Goal: Information Seeking & Learning: Learn about a topic

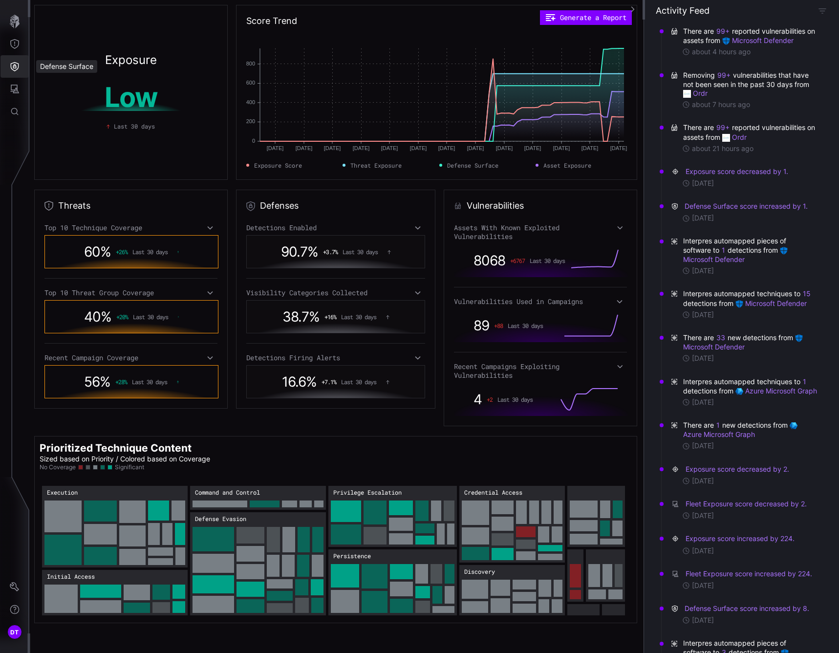
click at [14, 66] on icon "Defense Surface" at bounding box center [15, 67] width 10 height 10
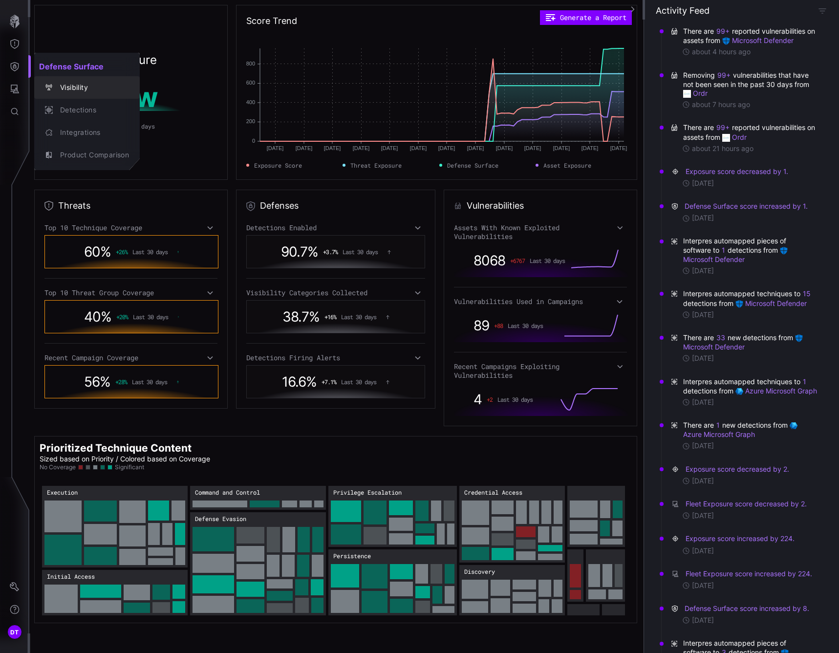
click at [74, 90] on div "Visibility" at bounding box center [92, 88] width 74 height 12
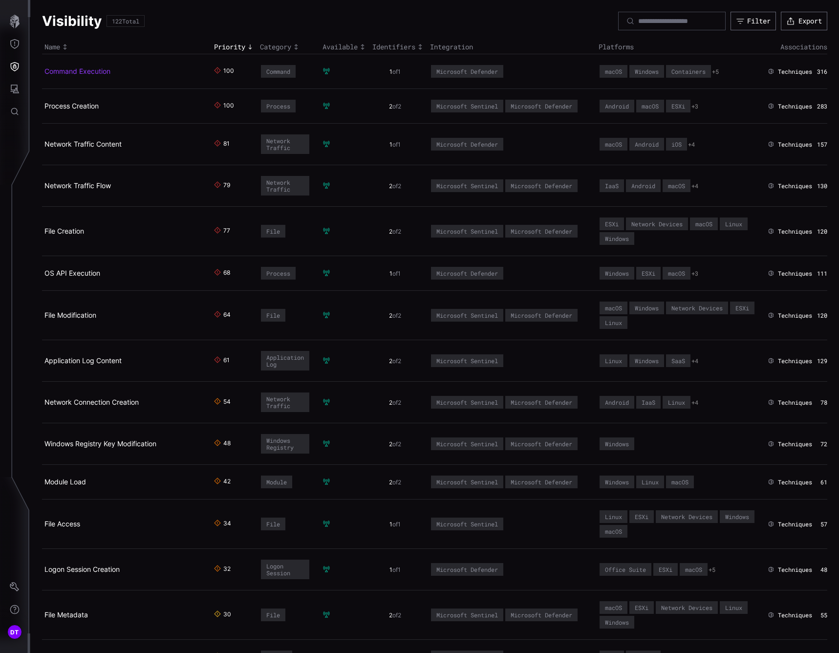
click at [77, 72] on link "Command Execution" at bounding box center [77, 71] width 66 height 8
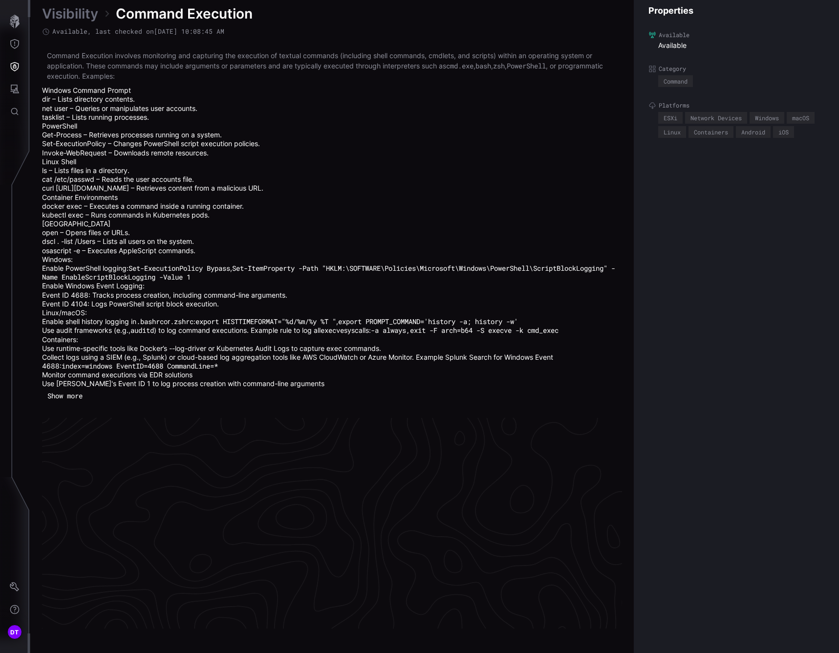
scroll to position [2097, 447]
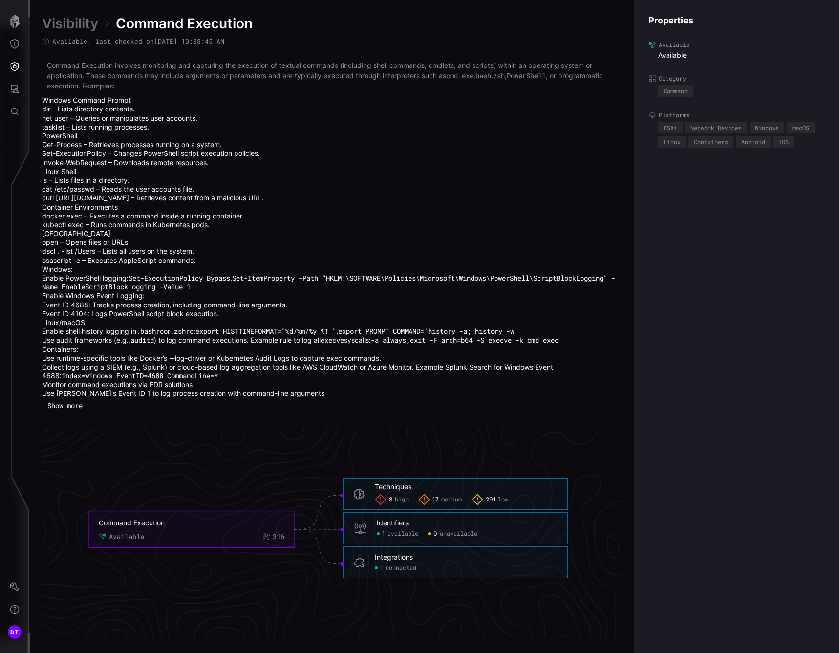
click at [709, 430] on div "Properties Available Available Category Command Platforms ESXi Network Devices …" at bounding box center [736, 326] width 205 height 653
click at [401, 499] on span "high" at bounding box center [402, 499] width 14 height 8
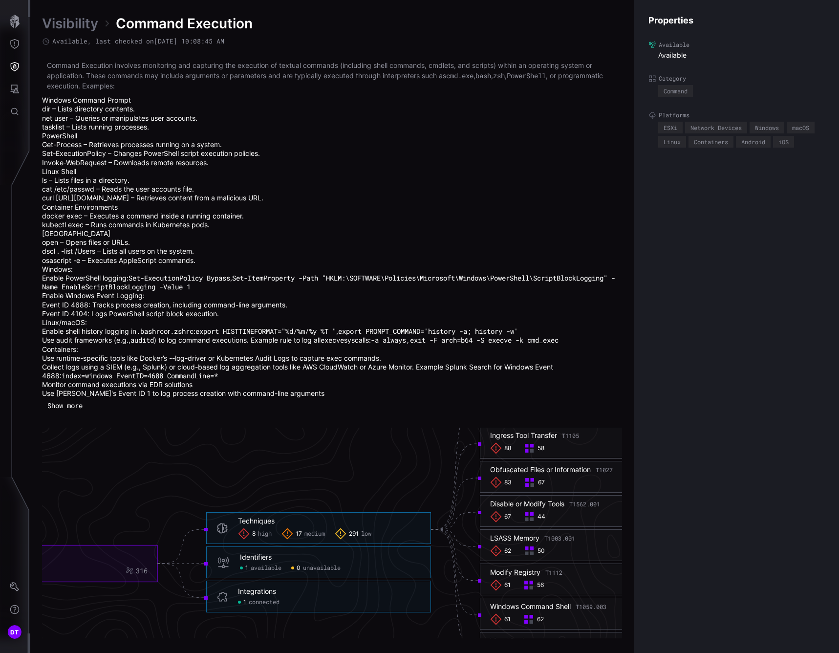
click at [496, 451] on icon at bounding box center [496, 448] width 12 height 12
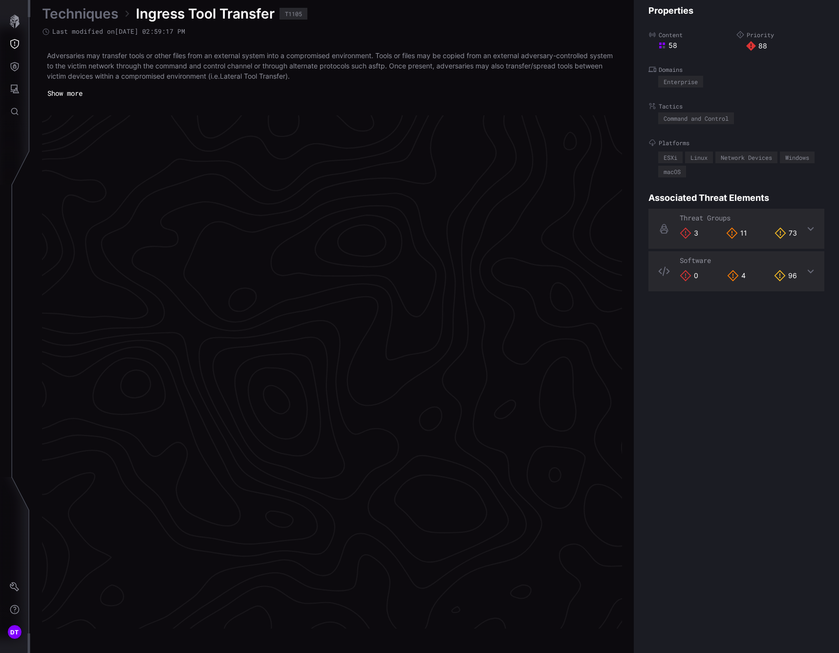
scroll to position [1946, 447]
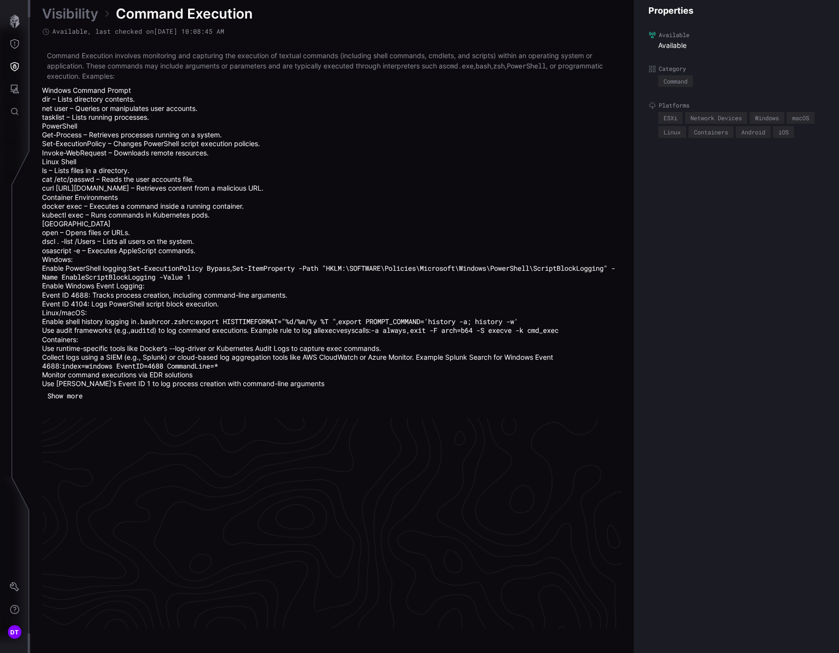
scroll to position [2097, 447]
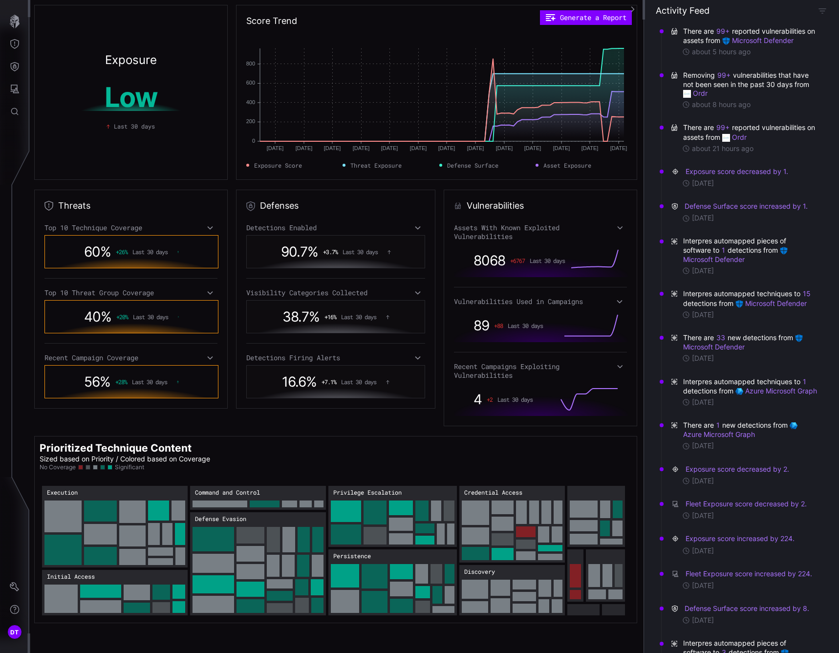
click at [105, 249] on span "60 %" at bounding box center [97, 251] width 27 height 17
click at [133, 253] on span "Last 30 days" at bounding box center [149, 251] width 35 height 7
click at [207, 229] on icon at bounding box center [210, 228] width 7 height 8
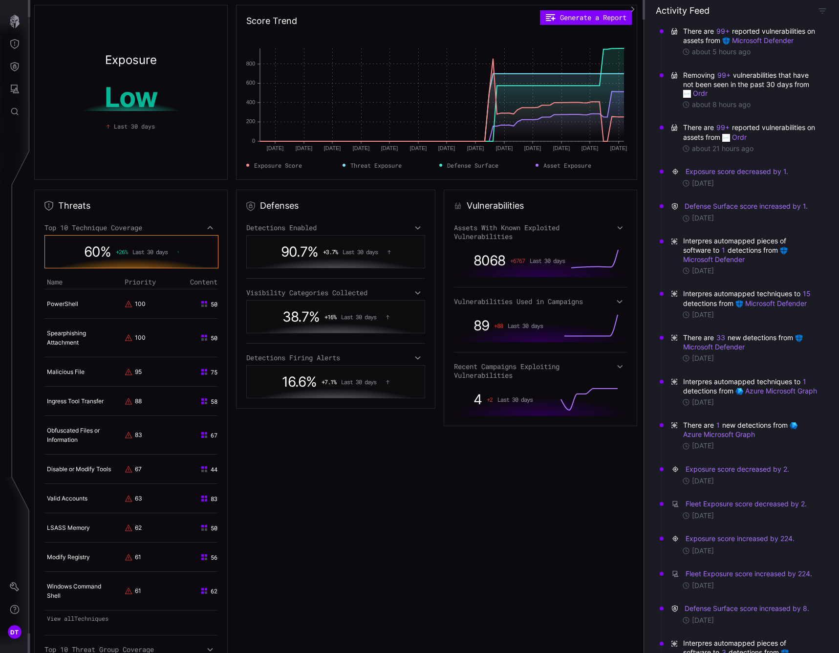
scroll to position [49, 0]
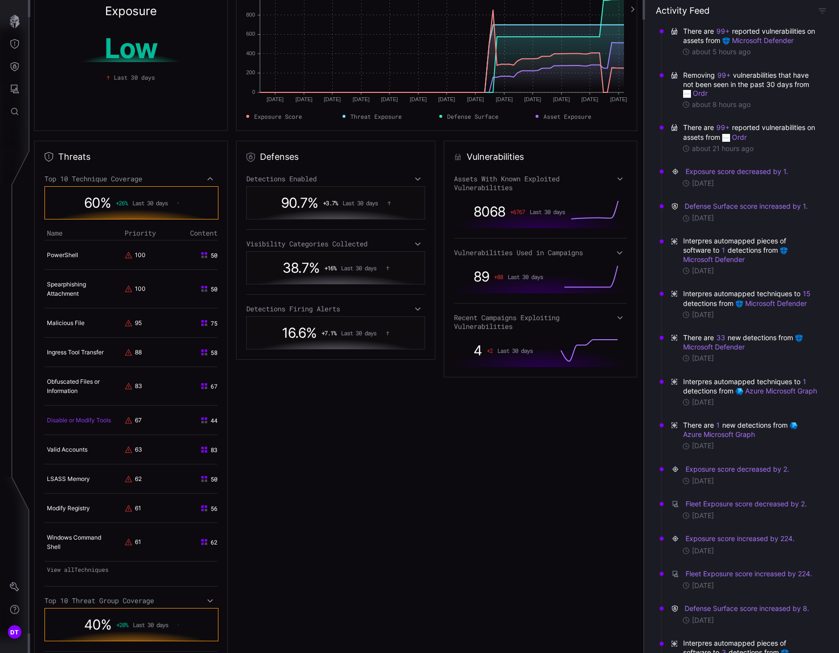
click at [64, 418] on link "Disable or Modify Tools" at bounding box center [79, 419] width 64 height 7
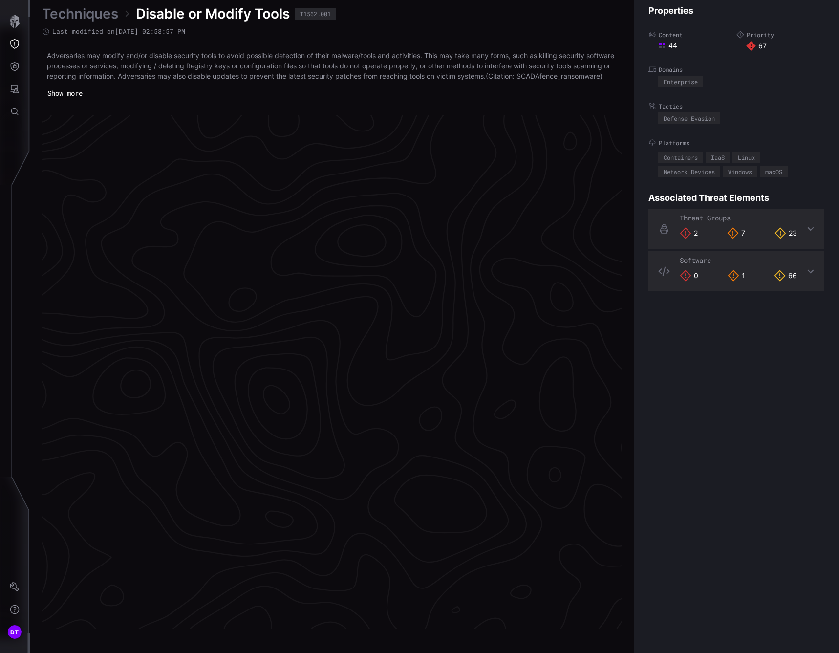
scroll to position [1951, 447]
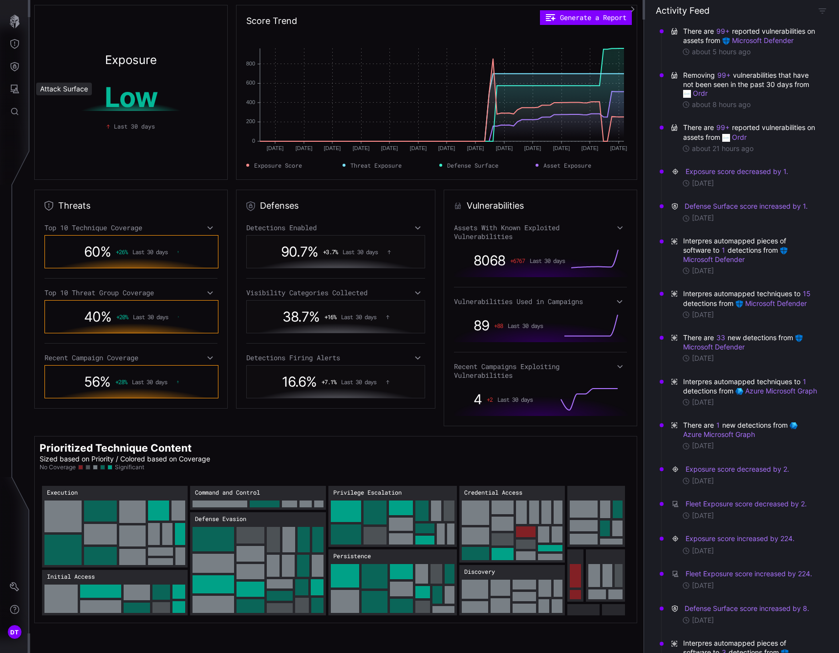
click at [58, 91] on div "Attack Surface" at bounding box center [64, 89] width 56 height 13
click at [15, 89] on icon "Attack Surface" at bounding box center [15, 89] width 9 height 9
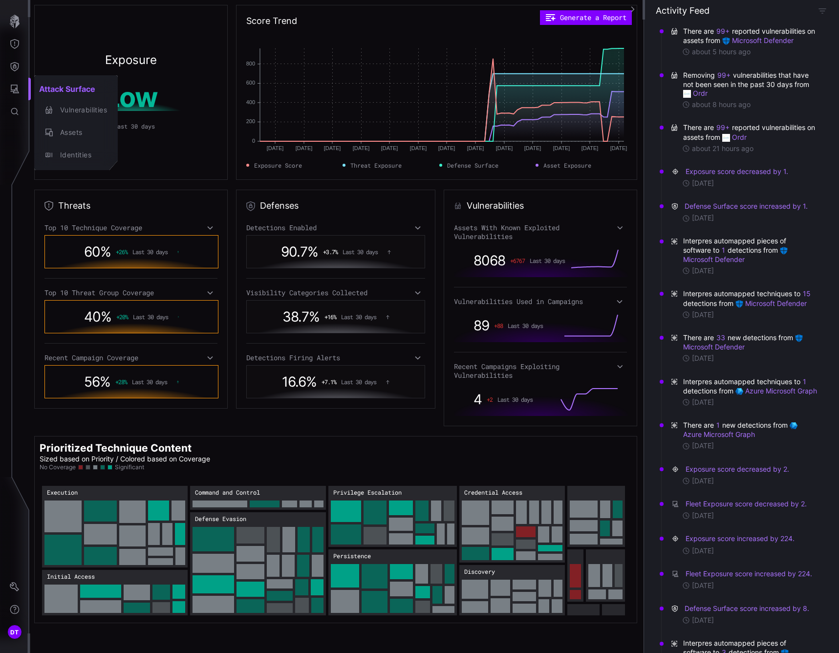
click at [13, 70] on div at bounding box center [419, 326] width 839 height 653
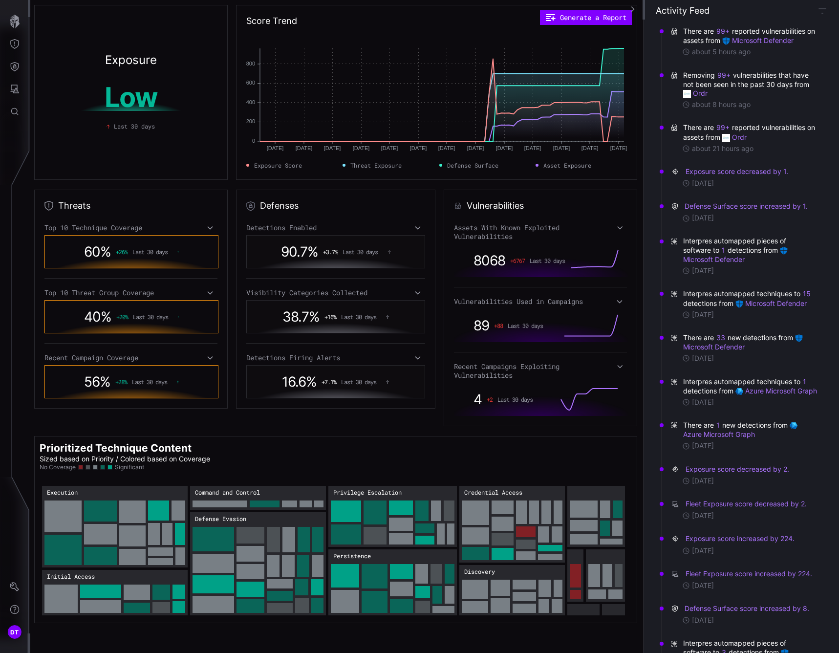
click at [130, 104] on h1 "Low" at bounding box center [130, 97] width 161 height 27
click at [126, 65] on h2 "Exposure" at bounding box center [131, 60] width 52 height 12
click at [129, 134] on div "Exposure Low Last 30 days" at bounding box center [131, 92] width 194 height 175
click at [613, 45] on span "Exposure Score :" at bounding box center [619, 43] width 50 height 8
click at [16, 46] on icon "Threat Exposure" at bounding box center [15, 44] width 10 height 10
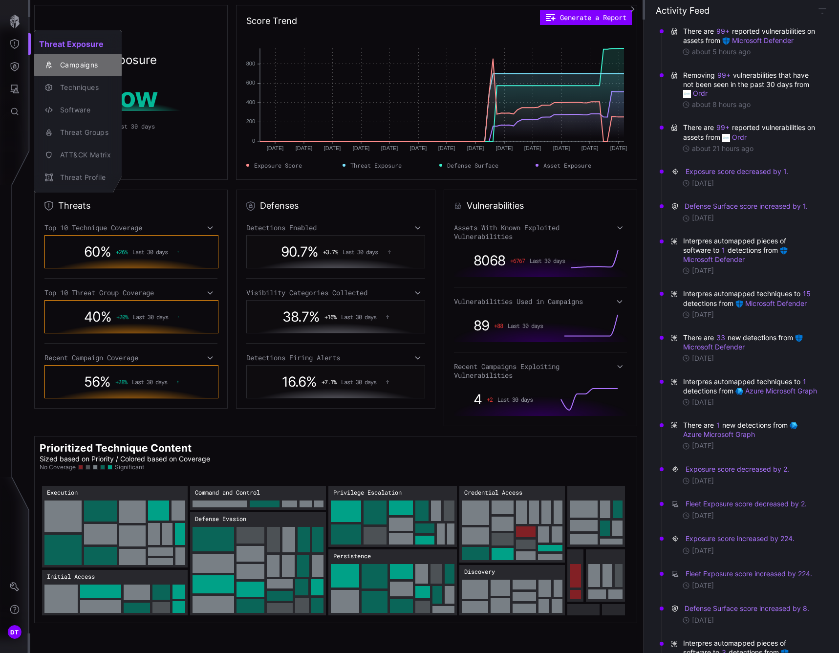
click at [79, 65] on div "Campaigns" at bounding box center [83, 65] width 56 height 12
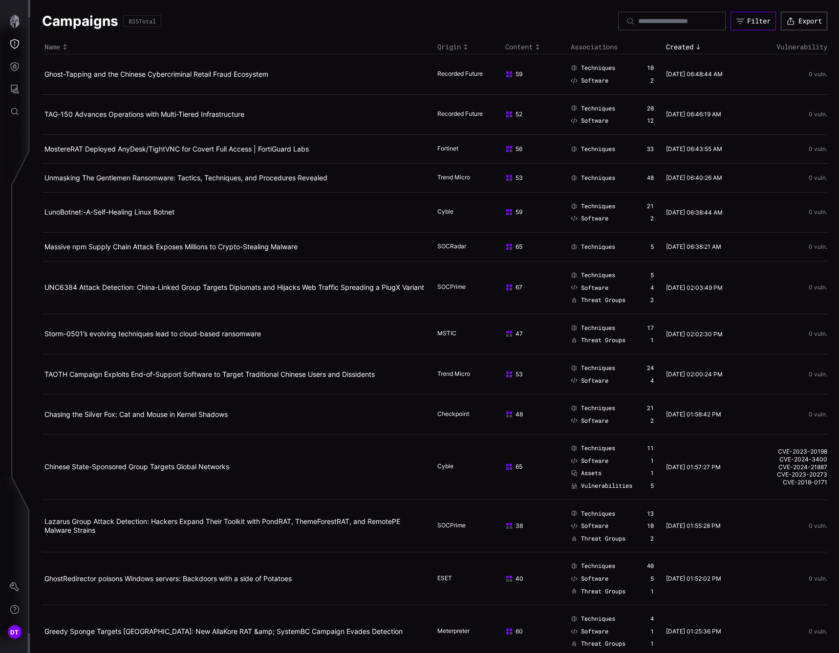
click at [747, 18] on div "Filter" at bounding box center [758, 21] width 23 height 9
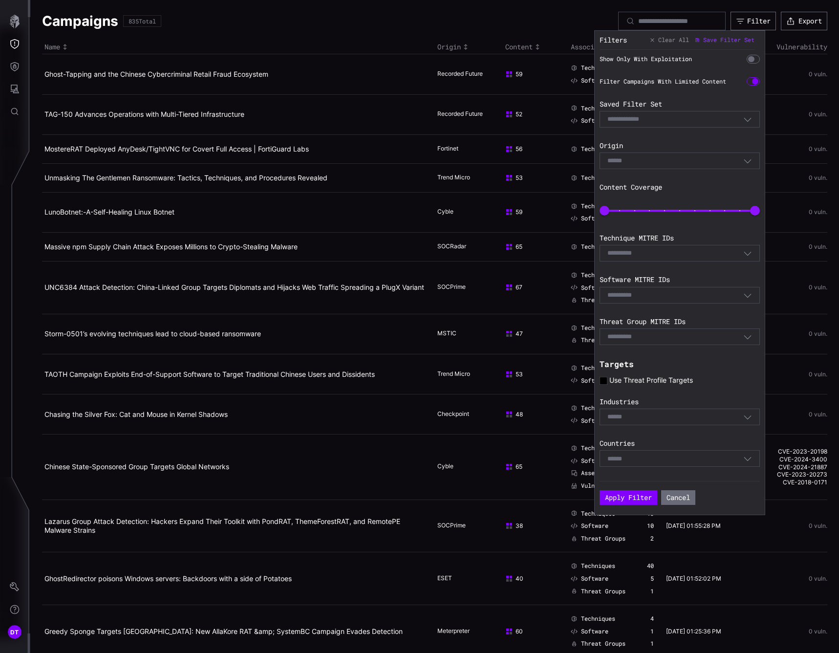
click at [628, 159] on input at bounding box center [619, 161] width 24 height 8
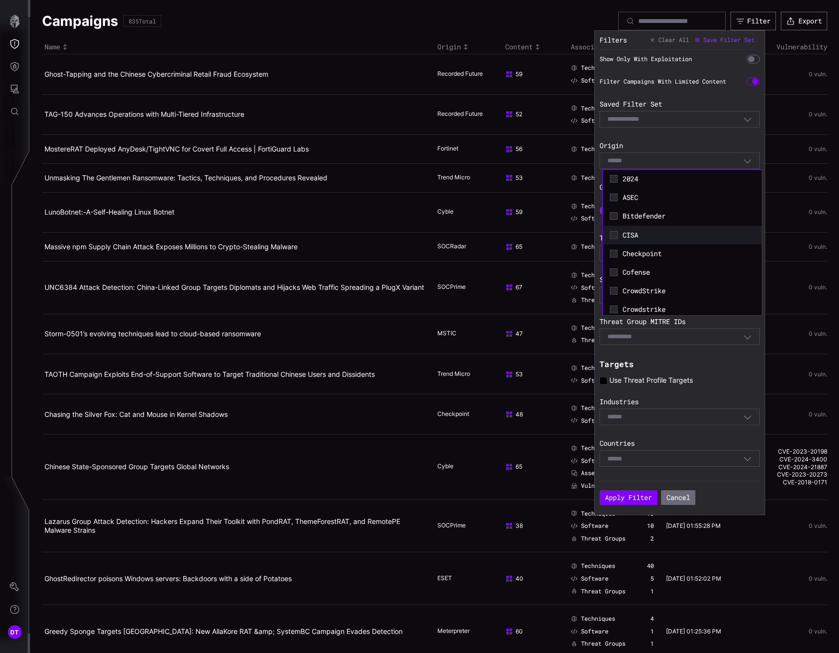
click at [617, 234] on icon at bounding box center [614, 235] width 8 height 8
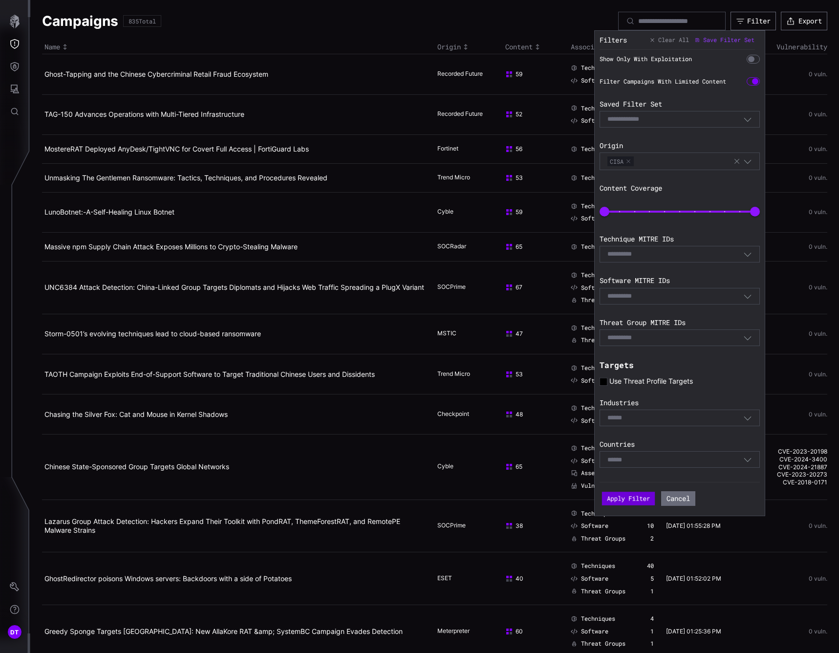
click at [621, 504] on button "Apply Filter" at bounding box center [628, 499] width 53 height 14
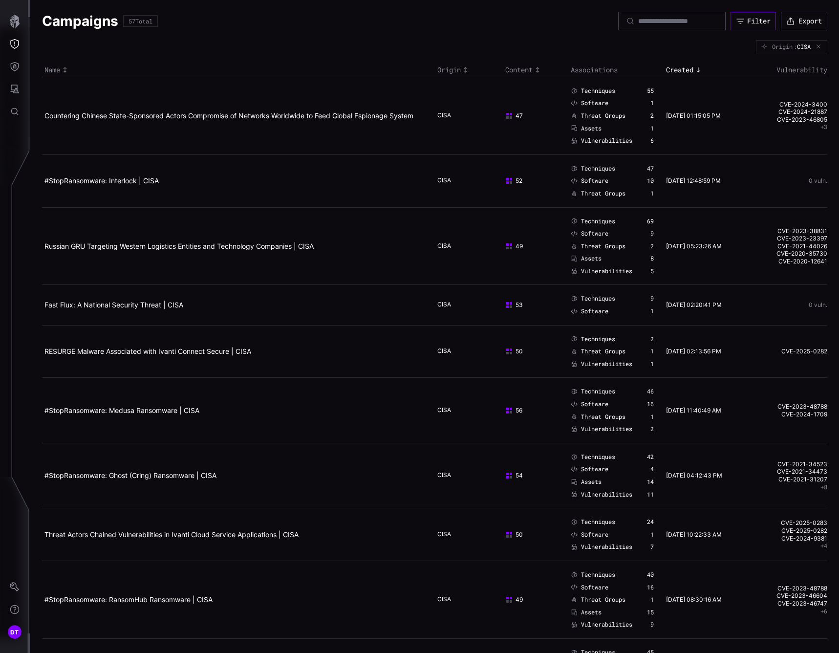
click at [749, 18] on div "Filter" at bounding box center [758, 21] width 23 height 9
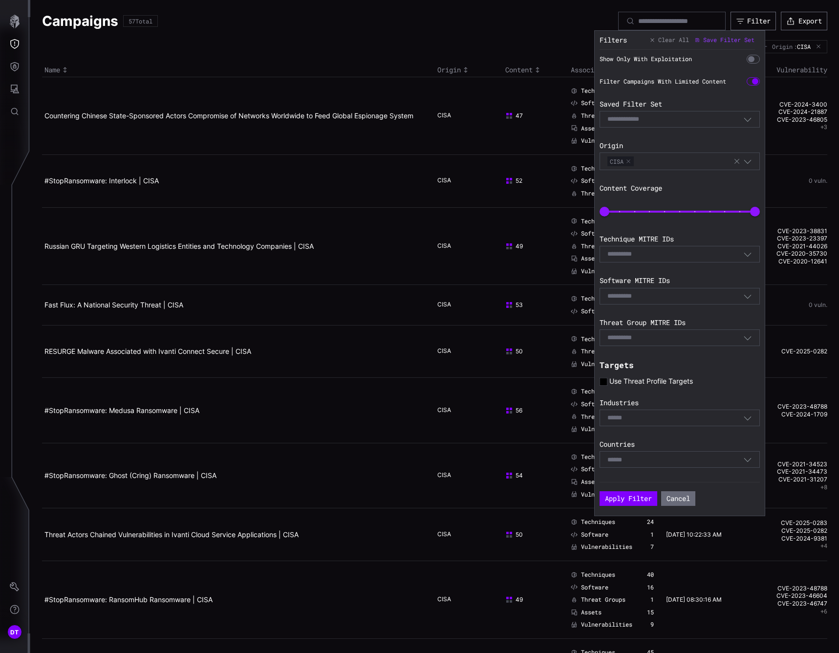
click at [638, 423] on div "Select" at bounding box center [680, 417] width 160 height 17
click at [735, 163] on icon "button" at bounding box center [736, 161] width 5 height 5
click at [672, 138] on div "Show Only With Exploitation Filter Campaigns With Limited Content Saved Filter …" at bounding box center [682, 265] width 165 height 431
click at [643, 415] on div "Select" at bounding box center [675, 416] width 136 height 9
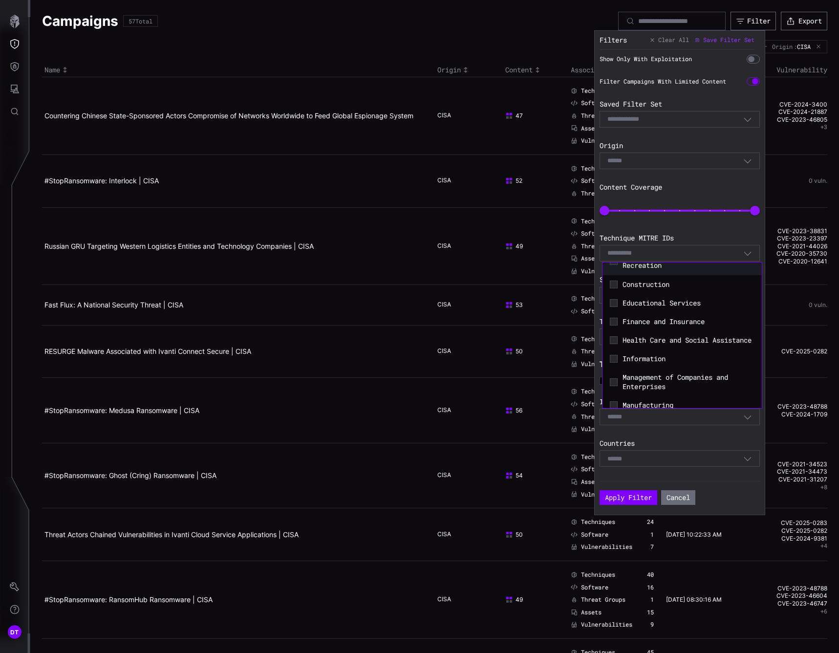
scroll to position [147, 0]
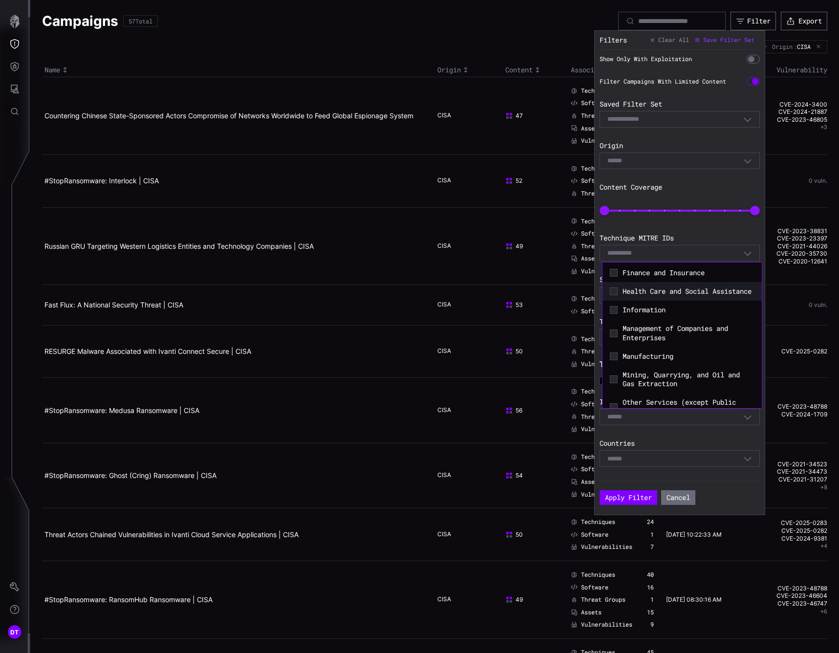
click at [612, 298] on div "Health Care and Social Assistance" at bounding box center [682, 291] width 150 height 14
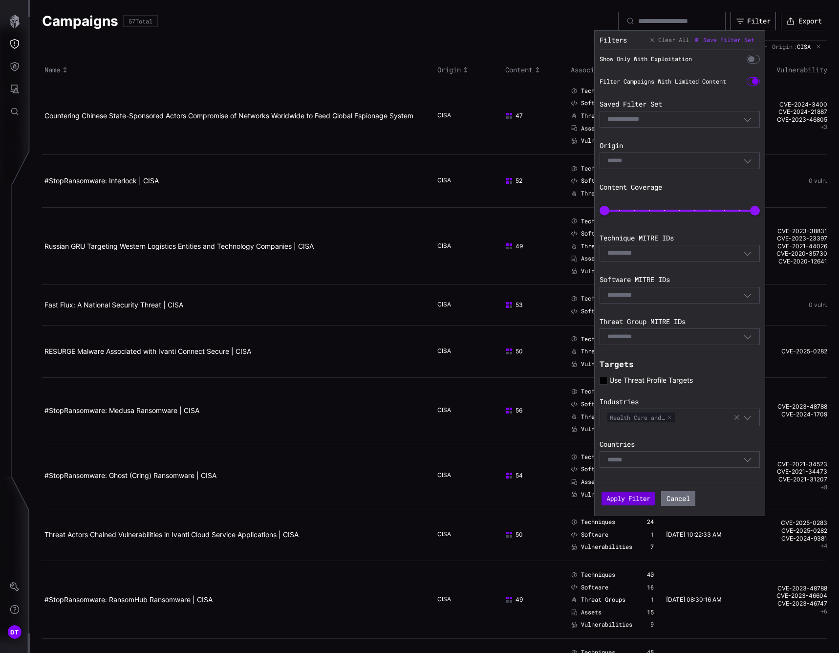
click at [633, 498] on button "Apply Filter" at bounding box center [629, 499] width 54 height 14
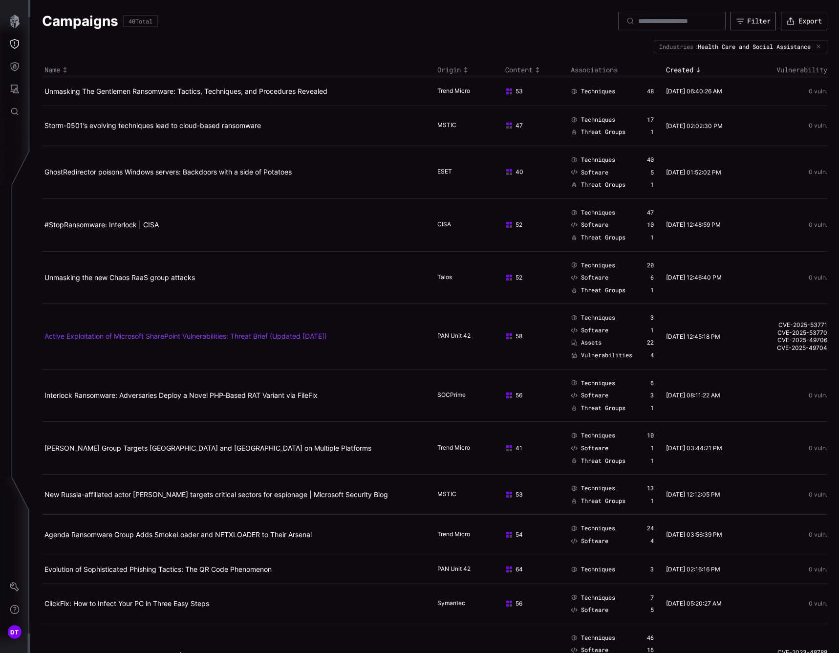
click at [131, 337] on link "Active Exploitation of Microsoft SharePoint Vulnerabilities: Threat Brief (Upda…" at bounding box center [185, 336] width 282 height 8
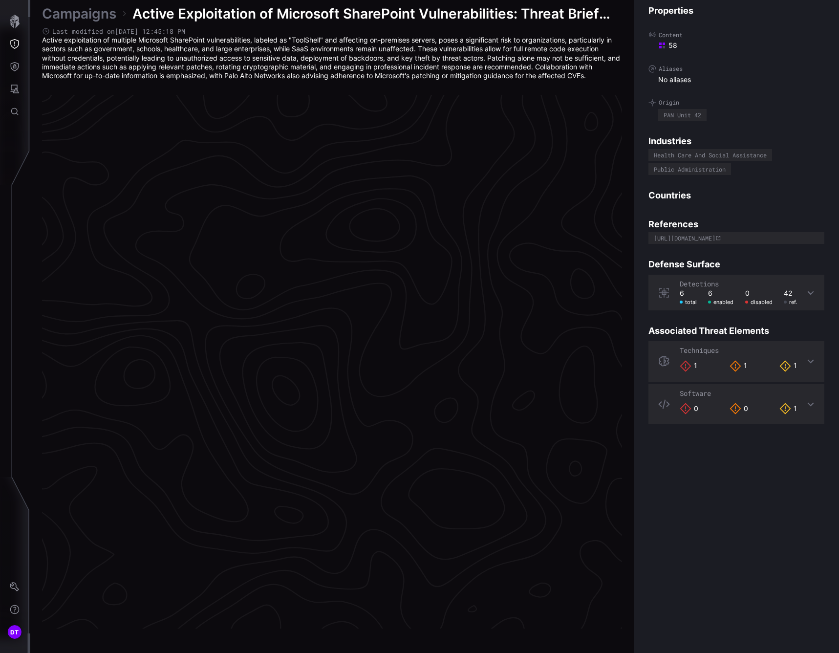
scroll to position [1936, 447]
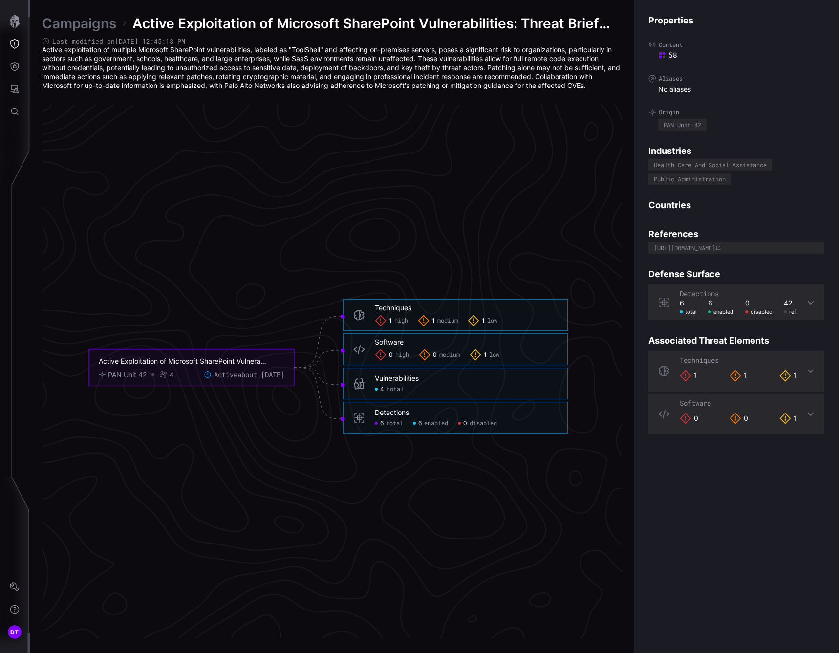
click at [389, 390] on span "total" at bounding box center [395, 390] width 17 height 8
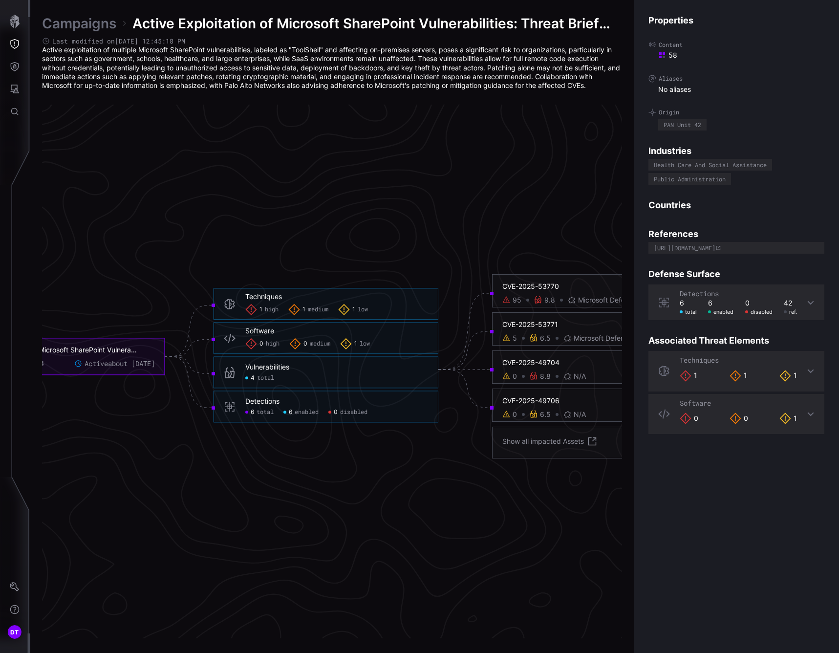
click at [512, 301] on div "95" at bounding box center [511, 300] width 19 height 9
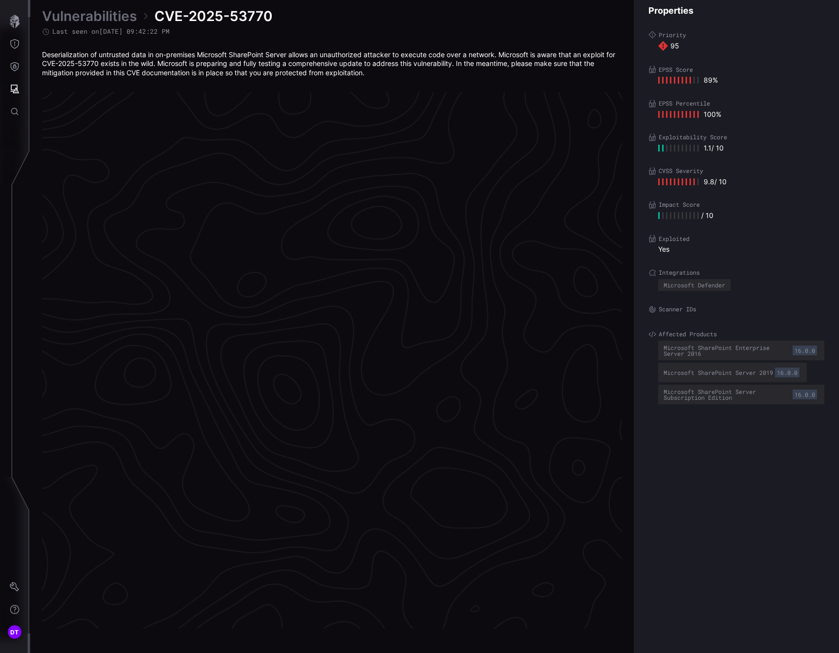
scroll to position [1934, 447]
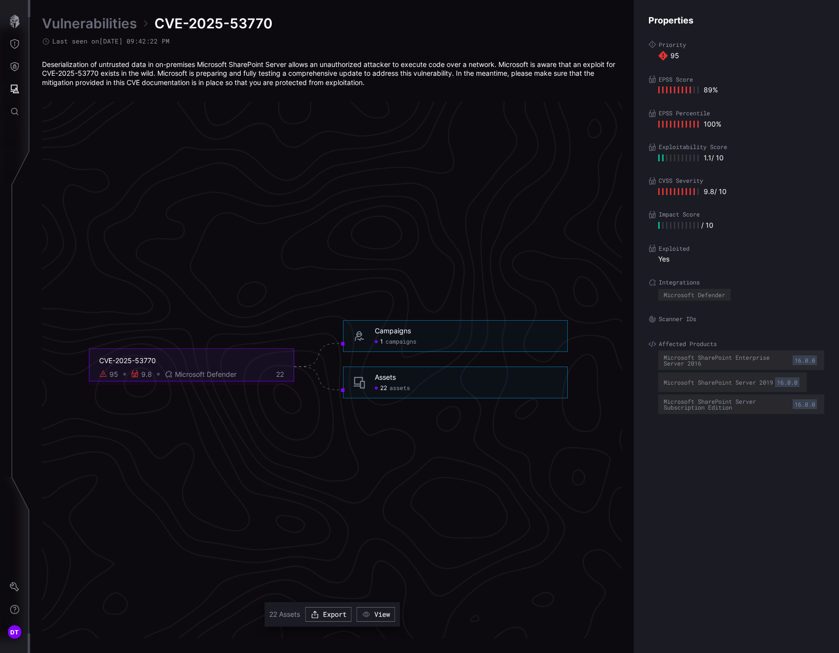
click at [387, 388] on span "22" at bounding box center [383, 388] width 7 height 8
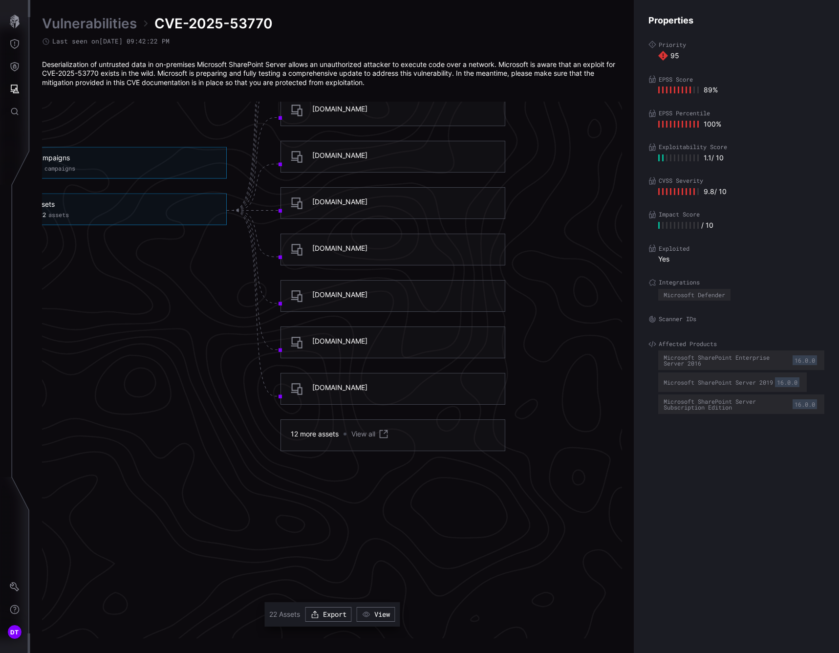
scroll to position [2130, 648]
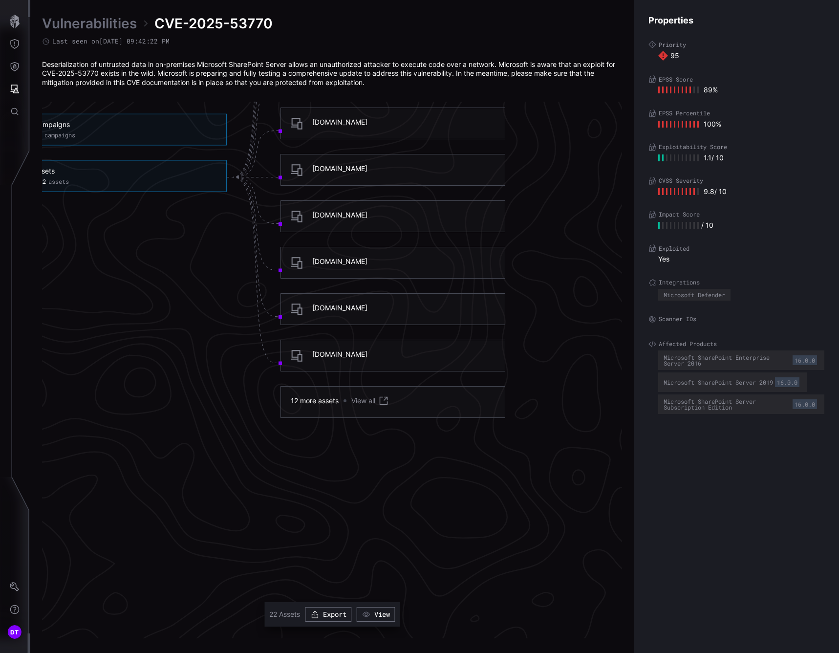
click at [352, 401] on link "View all" at bounding box center [370, 401] width 38 height 12
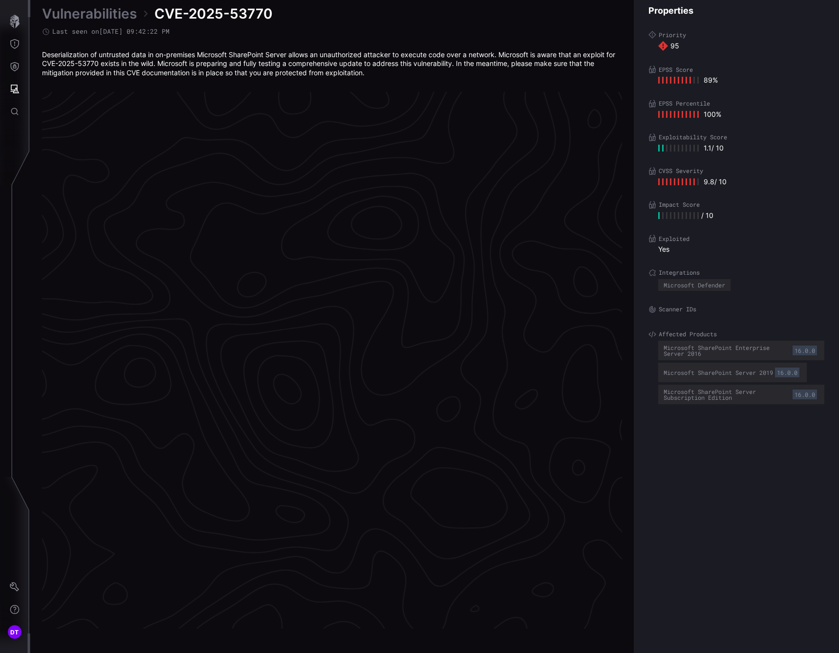
scroll to position [1934, 447]
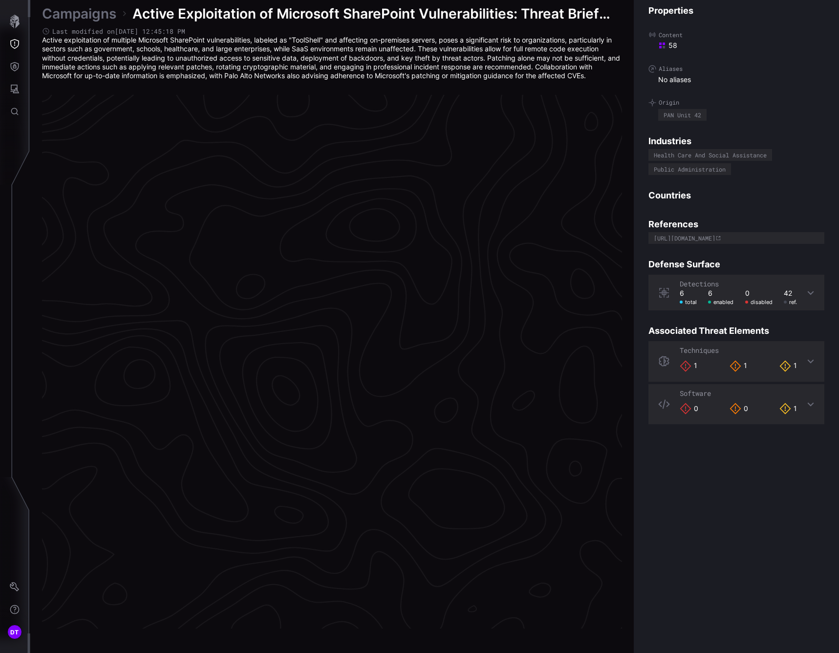
scroll to position [1936, 447]
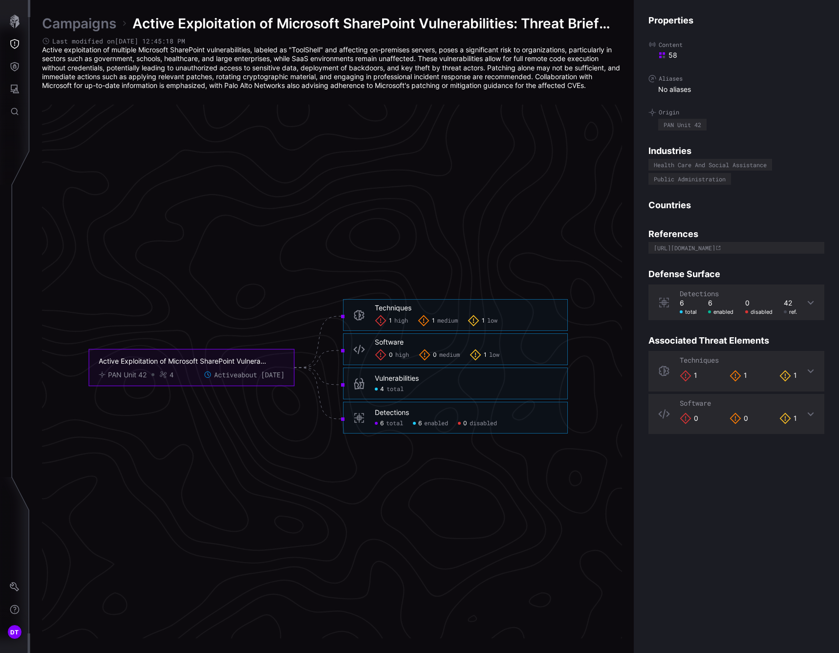
click at [395, 381] on div "Vulnerabilities" at bounding box center [397, 378] width 44 height 9
click at [392, 388] on span "total" at bounding box center [395, 390] width 17 height 8
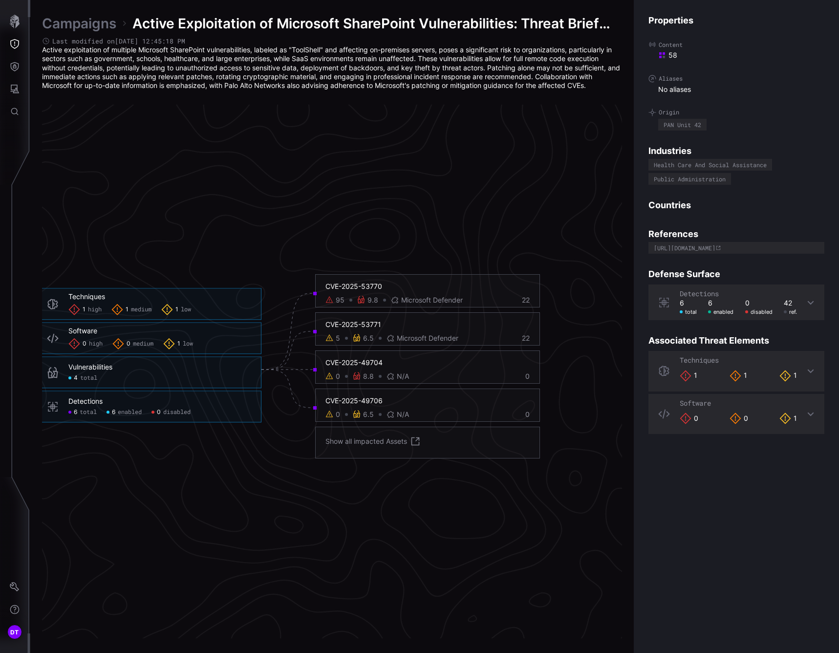
scroll to position [1936, 620]
click at [428, 292] on div "CVE-2025-53770 95 9.8 Microsoft Defender 22" at bounding box center [431, 290] width 225 height 33
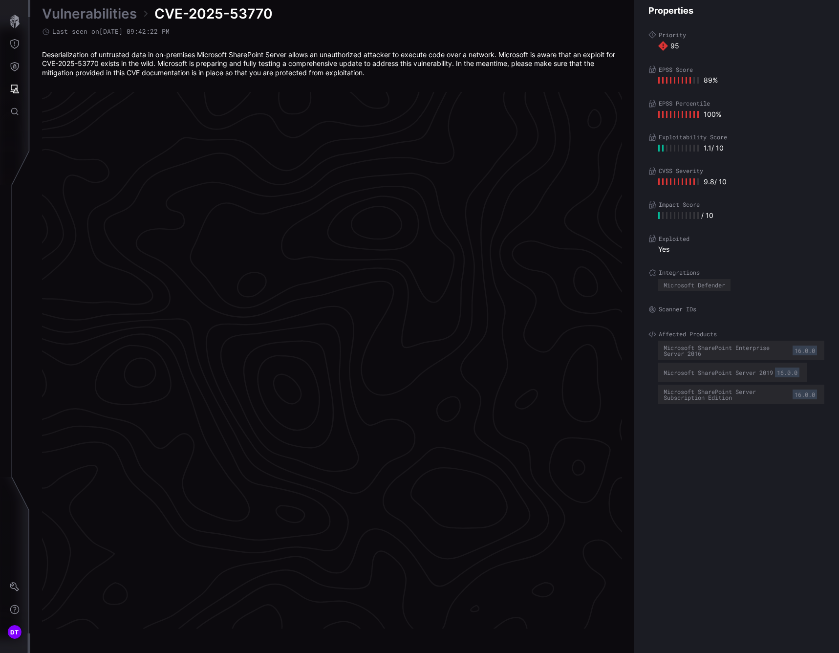
scroll to position [1934, 447]
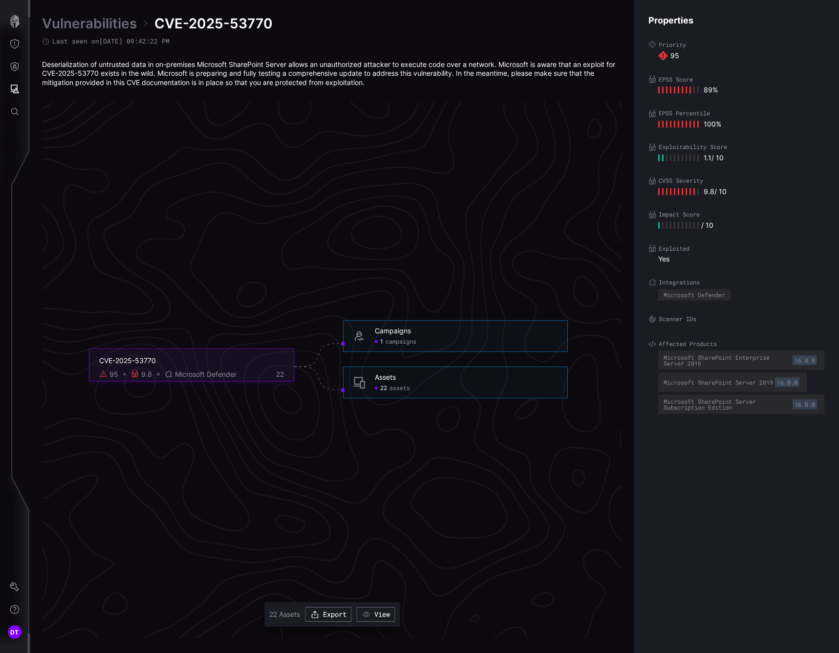
click at [393, 387] on span "assets" at bounding box center [399, 388] width 21 height 8
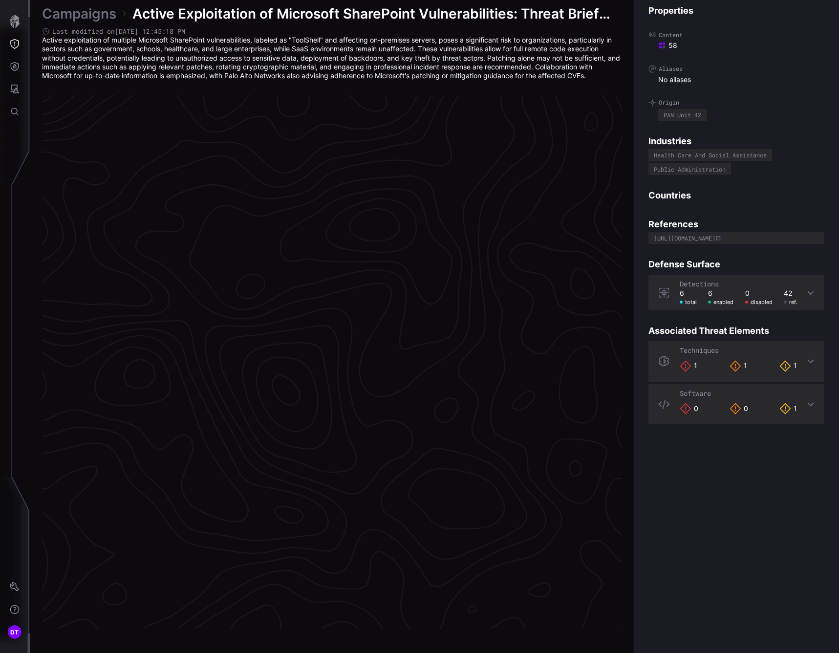
scroll to position [1936, 447]
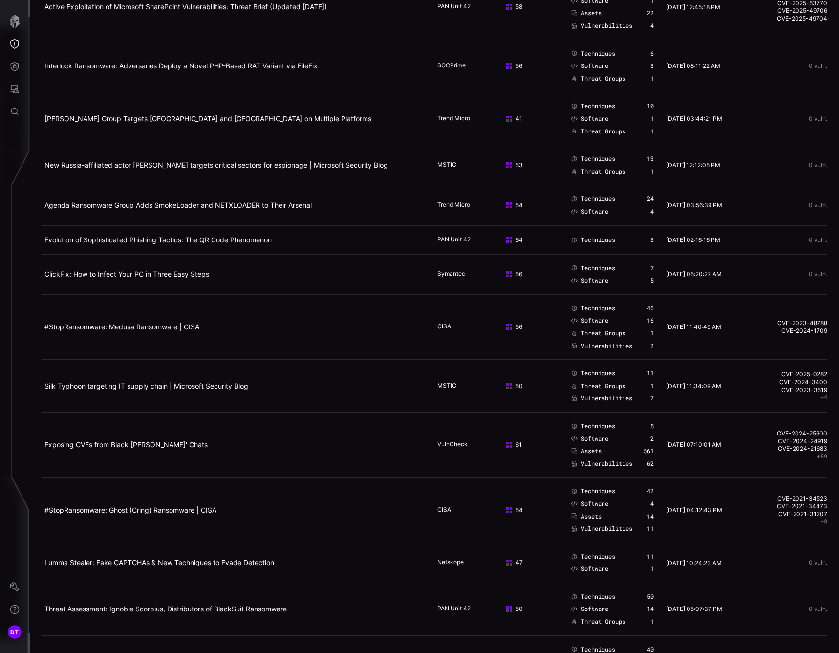
scroll to position [342, 0]
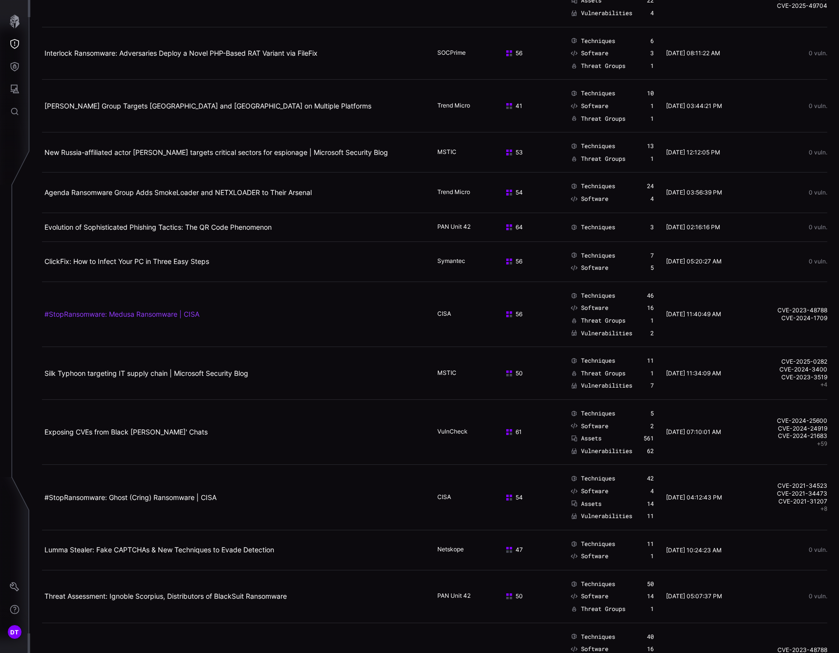
click at [93, 312] on link "#StopRansomware: Medusa Ransomware | CISA" at bounding box center [121, 314] width 155 height 8
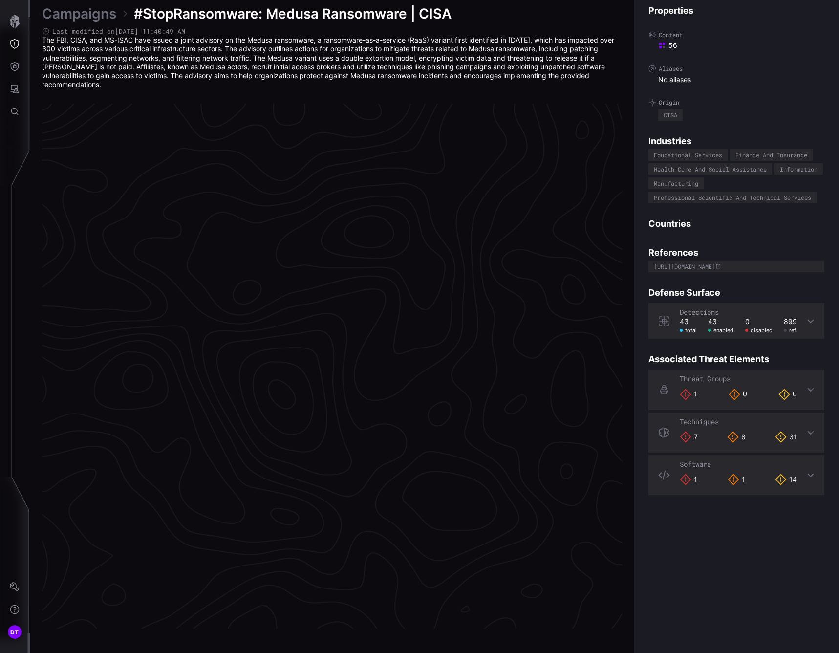
scroll to position [1940, 447]
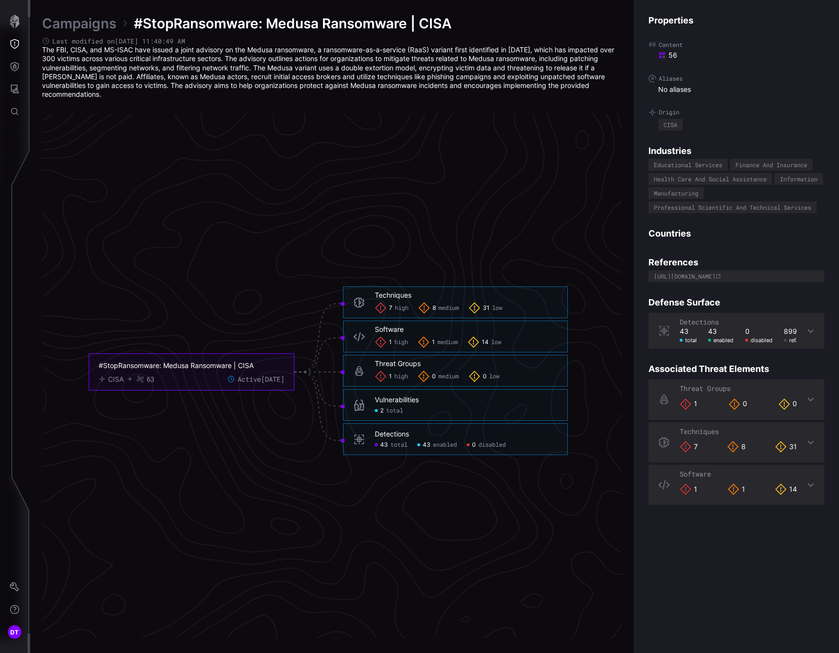
click at [397, 342] on span "high" at bounding box center [401, 343] width 14 height 8
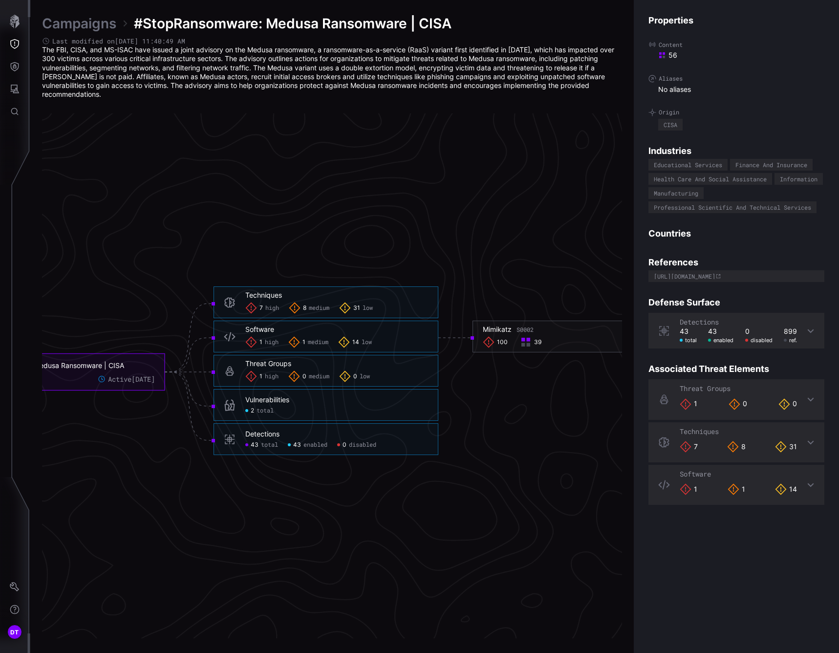
click at [269, 376] on span "high" at bounding box center [272, 377] width 14 height 8
click at [266, 307] on span "high" at bounding box center [272, 308] width 14 height 8
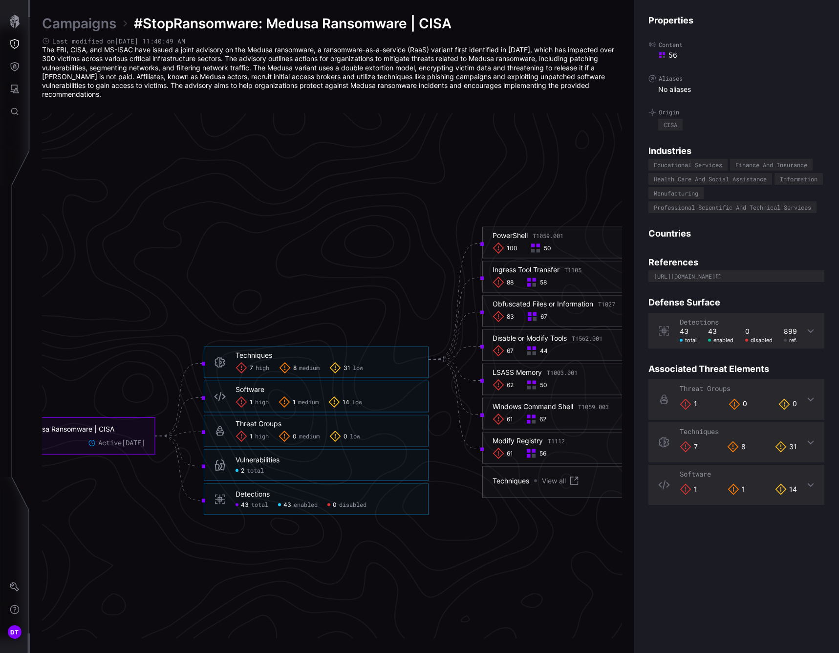
click at [253, 472] on span "total" at bounding box center [255, 471] width 17 height 8
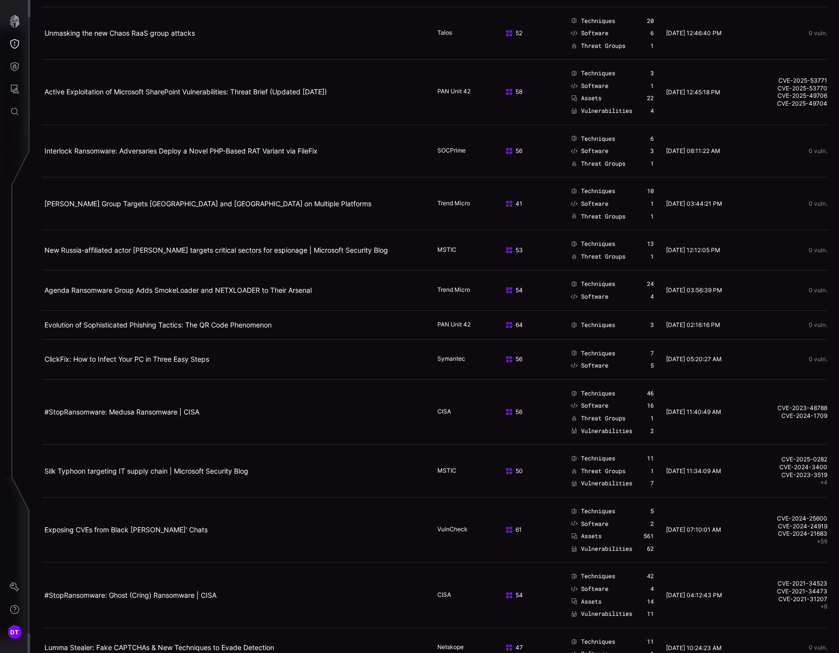
scroll to position [293, 0]
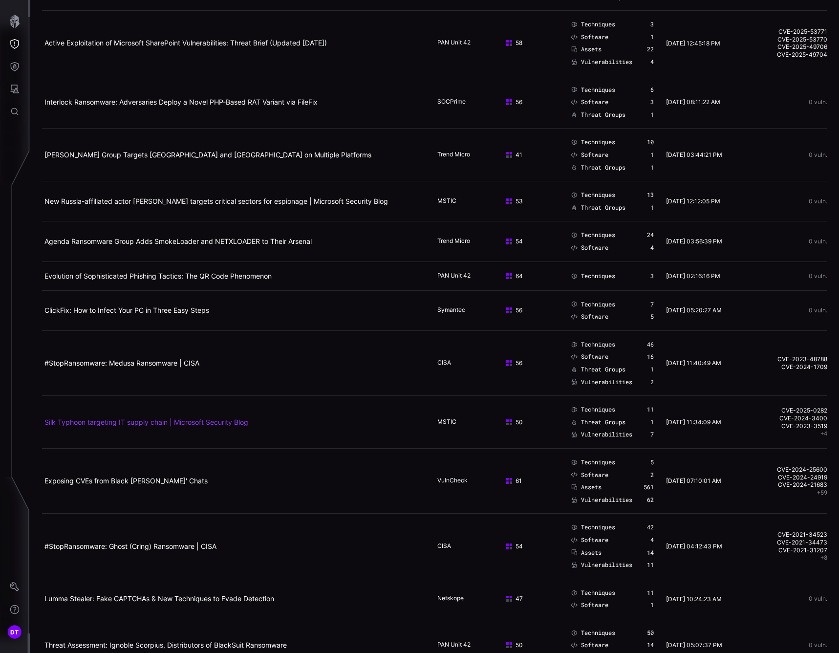
click at [97, 423] on link "Silk Typhoon targeting IT supply chain | Microsoft Security Blog" at bounding box center [146, 422] width 204 height 8
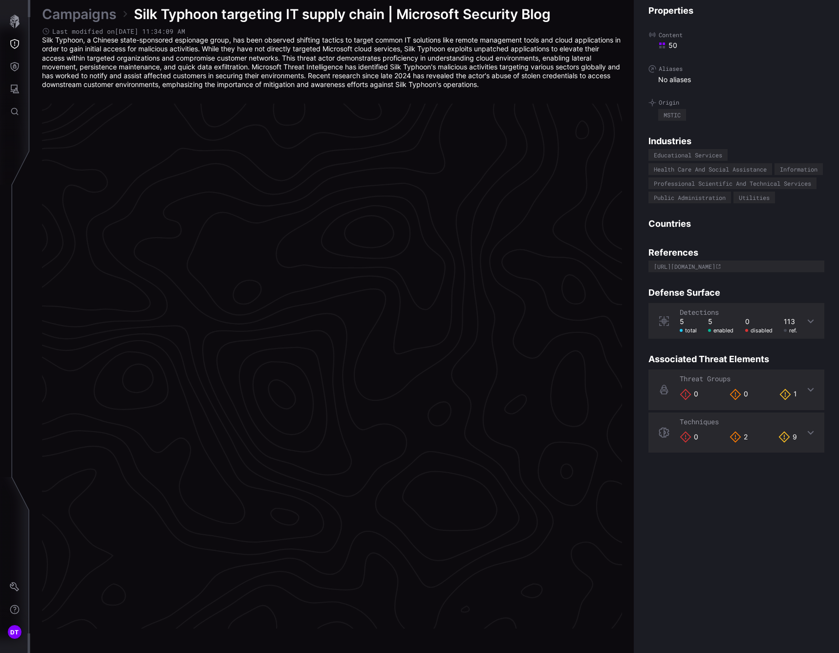
scroll to position [1940, 447]
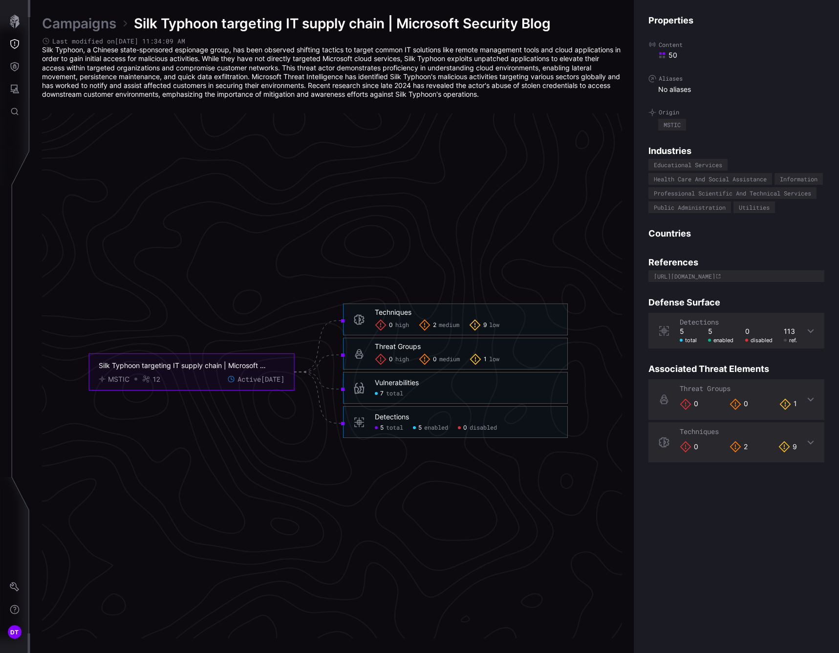
click at [391, 396] on span "total" at bounding box center [394, 394] width 17 height 8
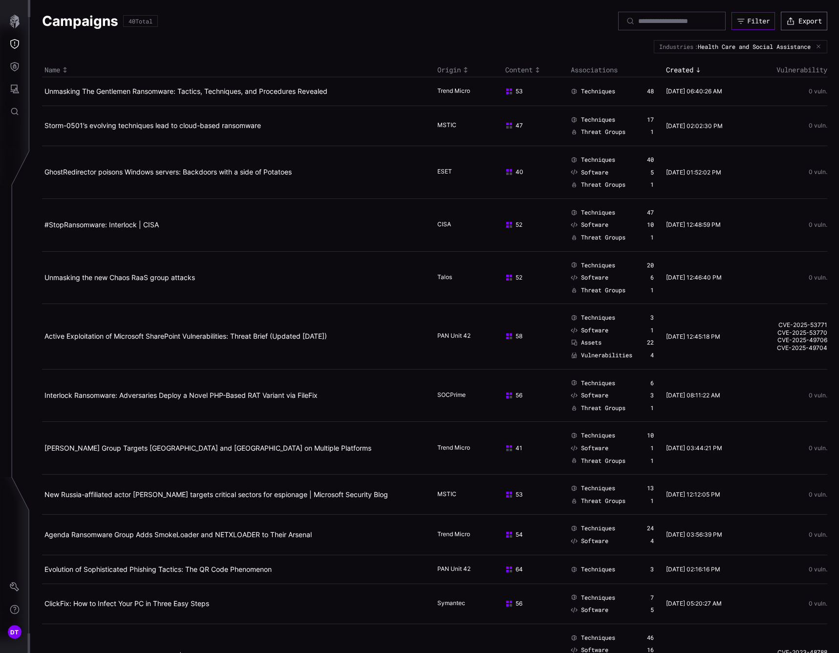
click at [753, 22] on div "Filter" at bounding box center [759, 21] width 22 height 8
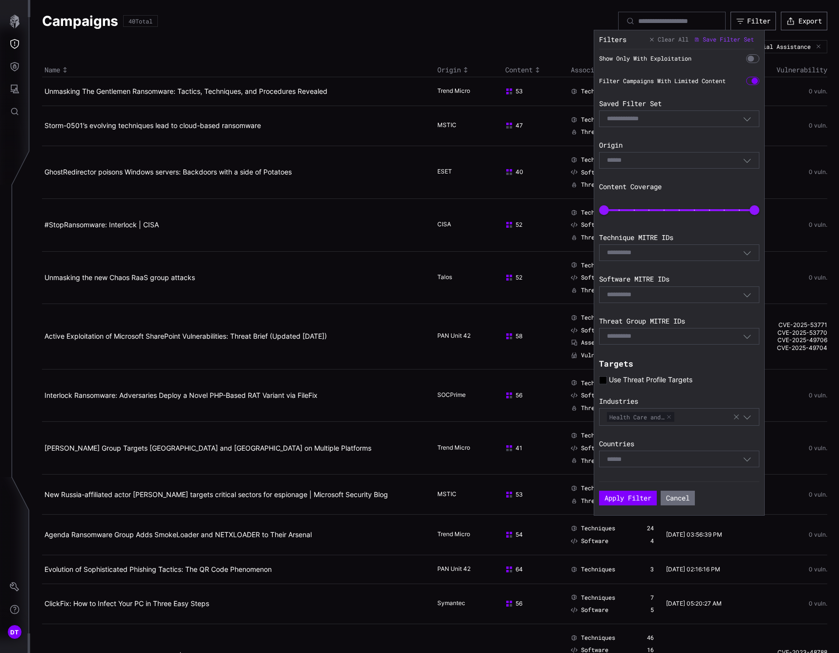
click at [750, 463] on icon "button" at bounding box center [747, 458] width 9 height 9
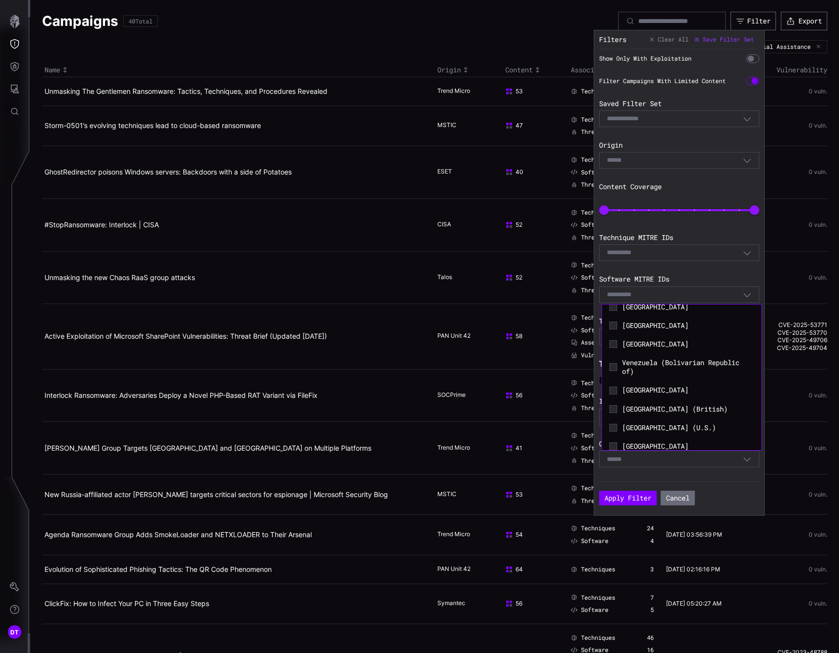
scroll to position [4478, 0]
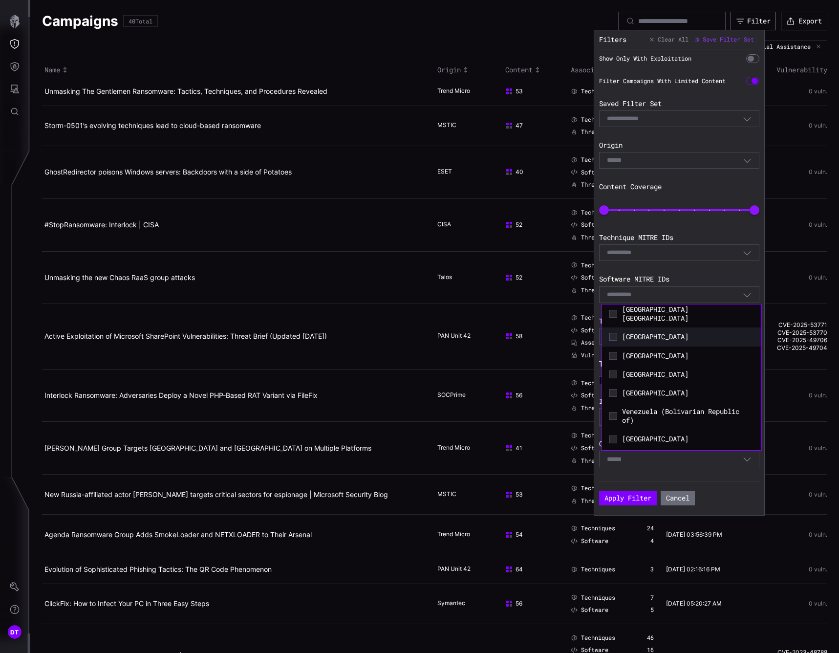
click at [615, 341] on icon at bounding box center [613, 337] width 8 height 8
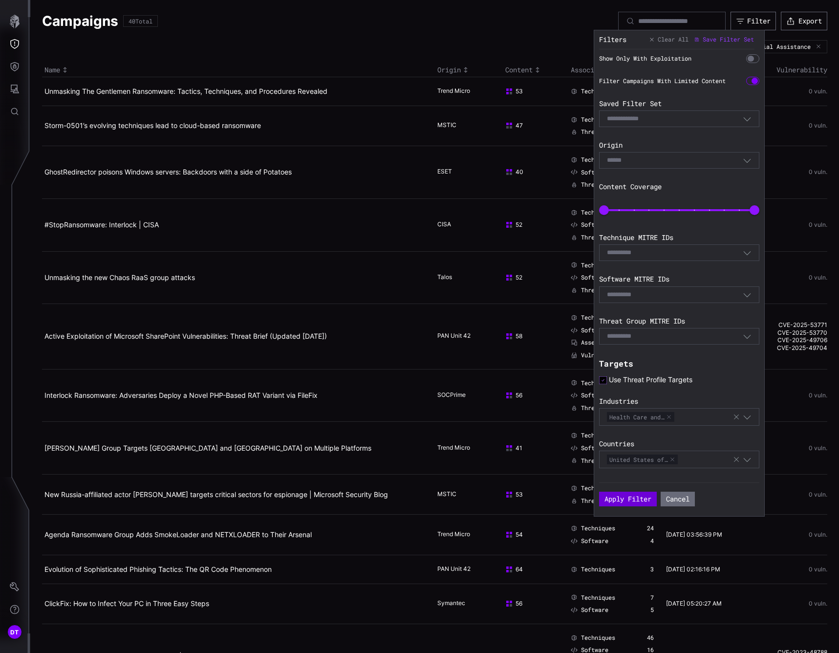
click at [635, 499] on button "Apply Filter" at bounding box center [628, 499] width 58 height 15
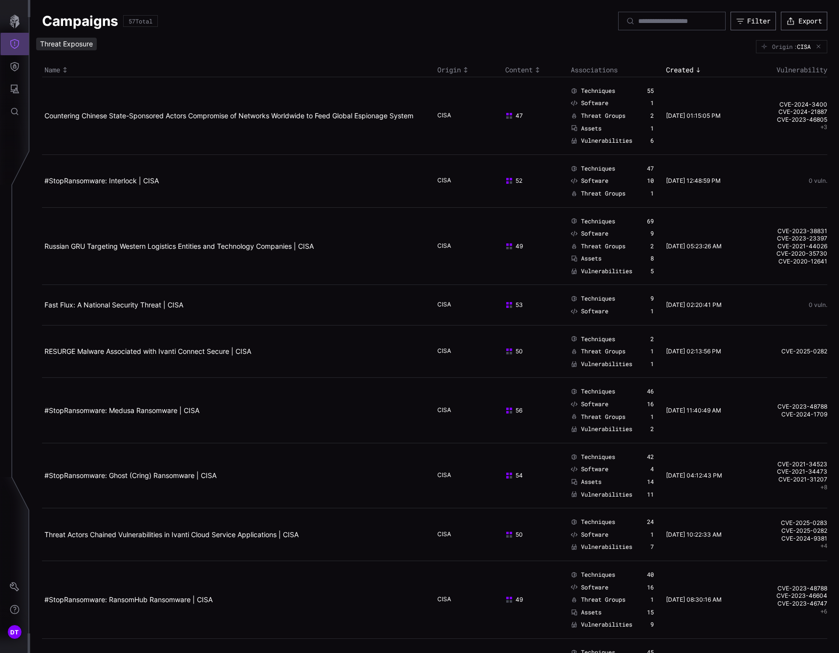
click at [16, 46] on icon "Threat Exposure" at bounding box center [15, 44] width 10 height 10
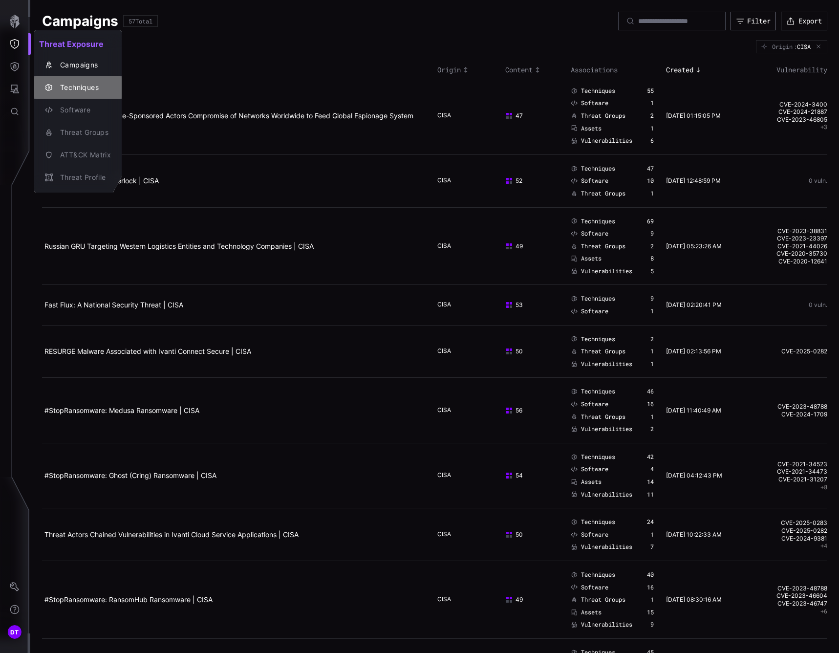
click at [68, 87] on div "Techniques" at bounding box center [83, 88] width 56 height 12
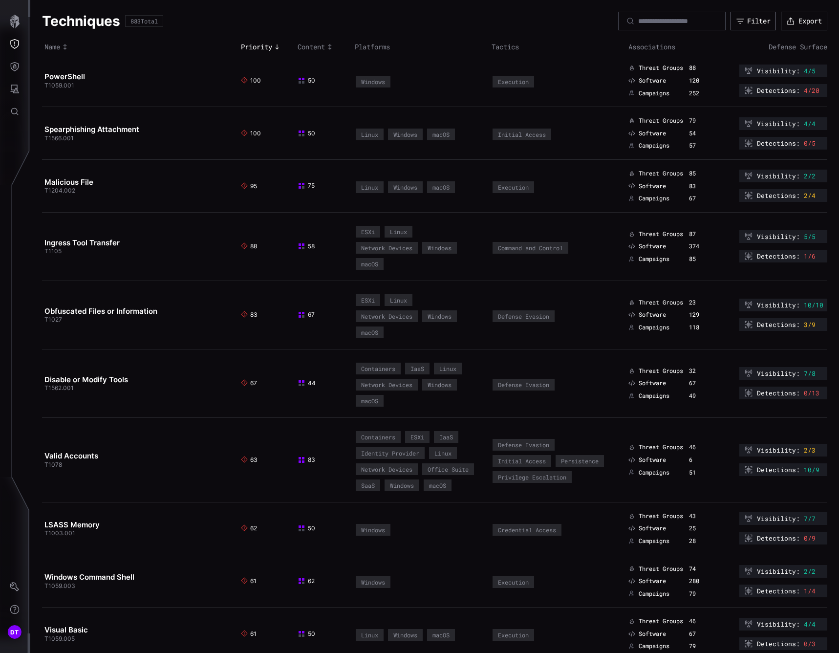
click at [804, 93] on span "4/20" at bounding box center [812, 90] width 16 height 8
click at [791, 90] on span "Detections :" at bounding box center [778, 90] width 43 height 8
click at [784, 90] on span "Detections :" at bounding box center [778, 90] width 43 height 8
click at [57, 80] on link "PowerShell" at bounding box center [64, 76] width 41 height 9
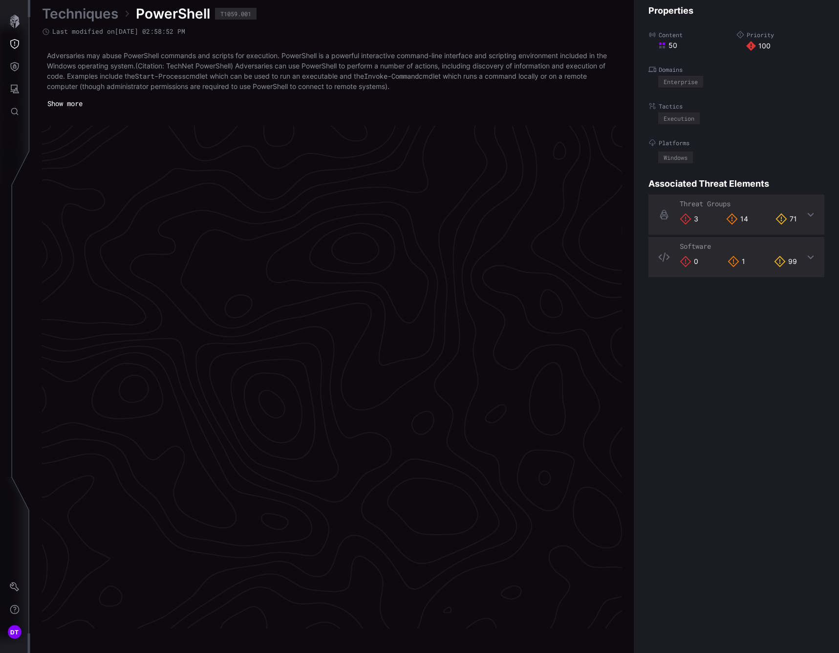
scroll to position [1951, 447]
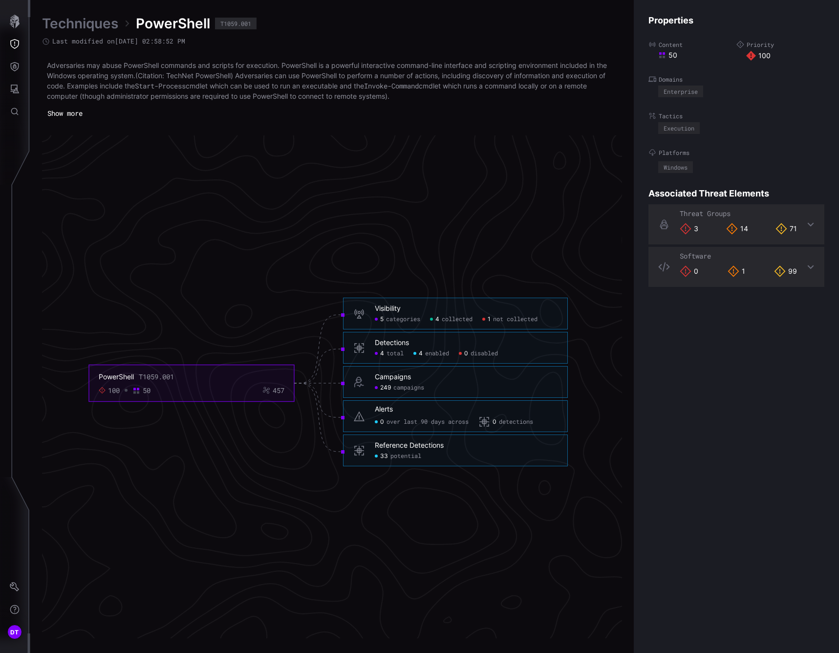
click at [394, 449] on div "Reference Detections" at bounding box center [409, 445] width 69 height 9
click at [394, 454] on span "potential" at bounding box center [405, 456] width 31 height 8
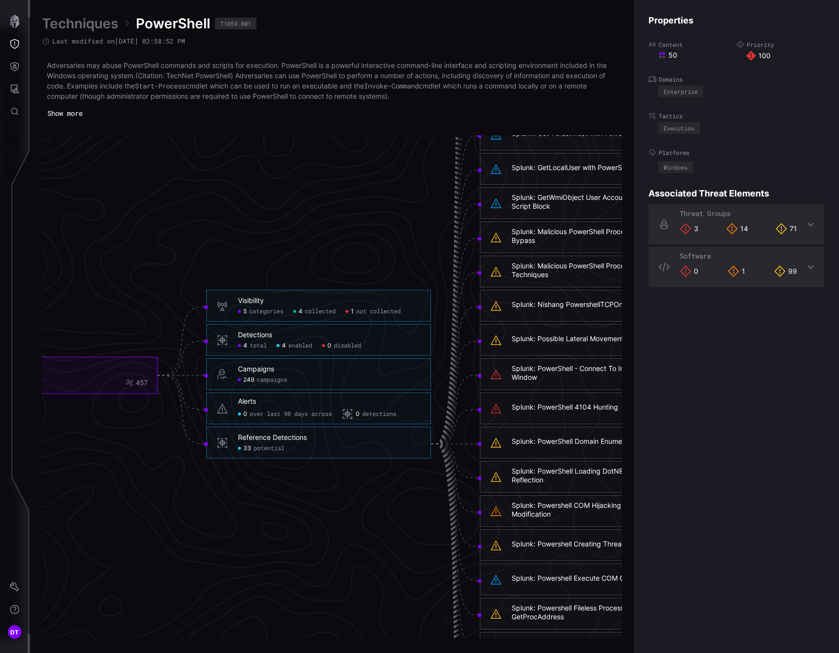
scroll to position [1902, 447]
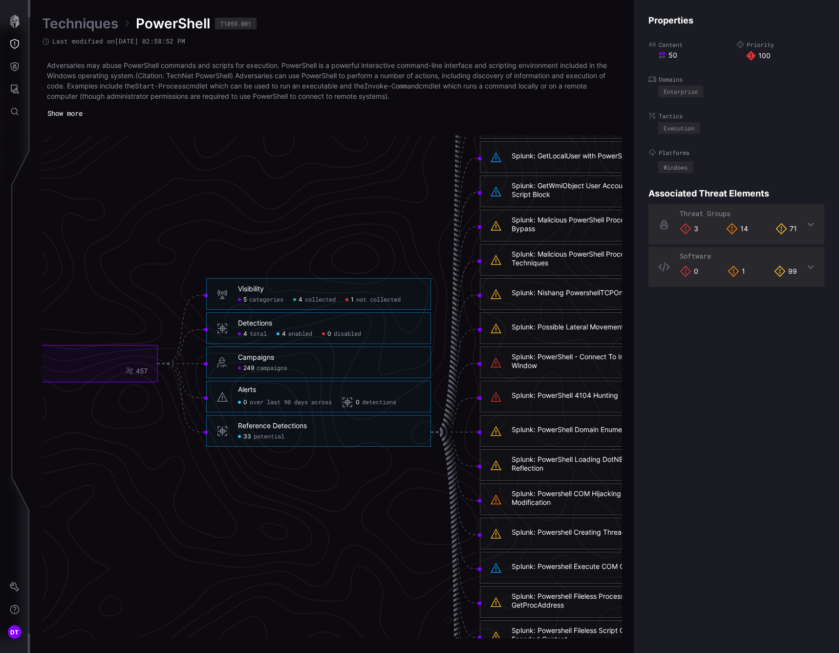
click at [261, 369] on span "campaigns" at bounding box center [272, 369] width 31 height 8
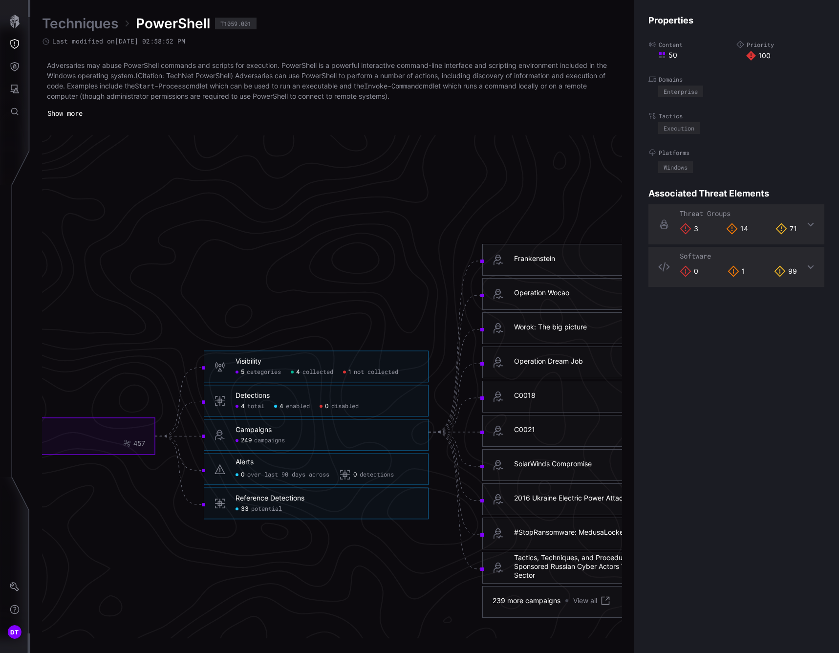
click at [356, 371] on span "not collected" at bounding box center [376, 372] width 44 height 8
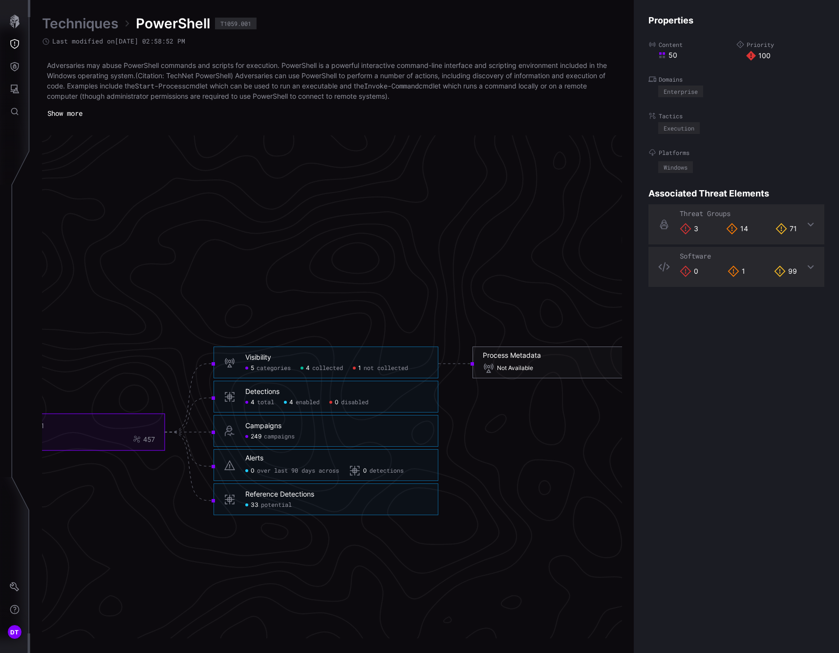
click at [504, 368] on span "Not Available" at bounding box center [515, 369] width 36 height 8
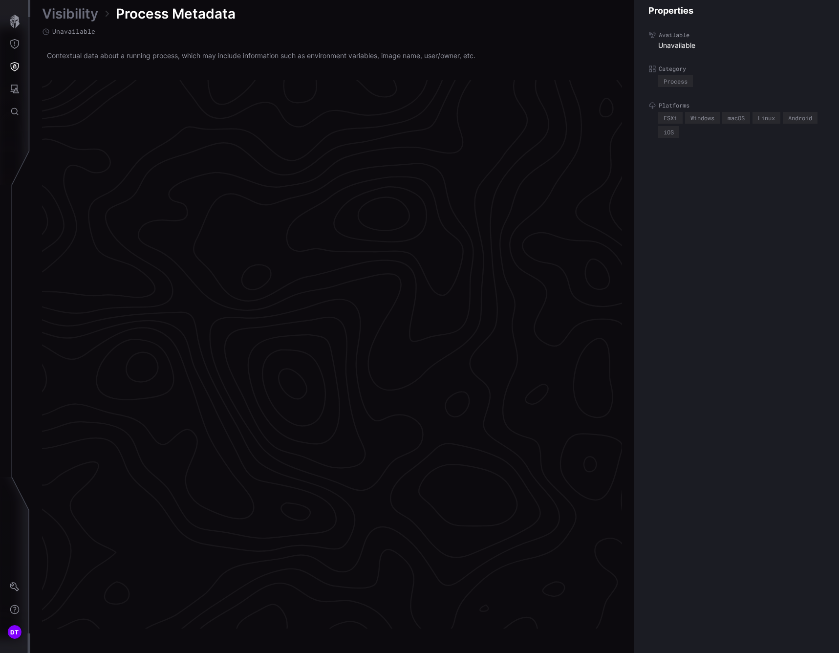
scroll to position [1929, 447]
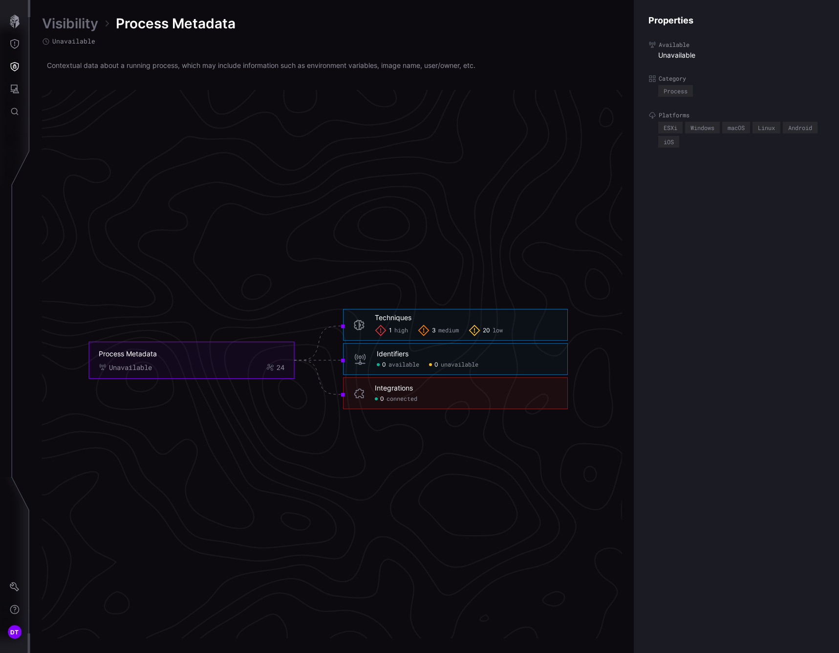
click at [393, 327] on div "1 high" at bounding box center [391, 330] width 33 height 12
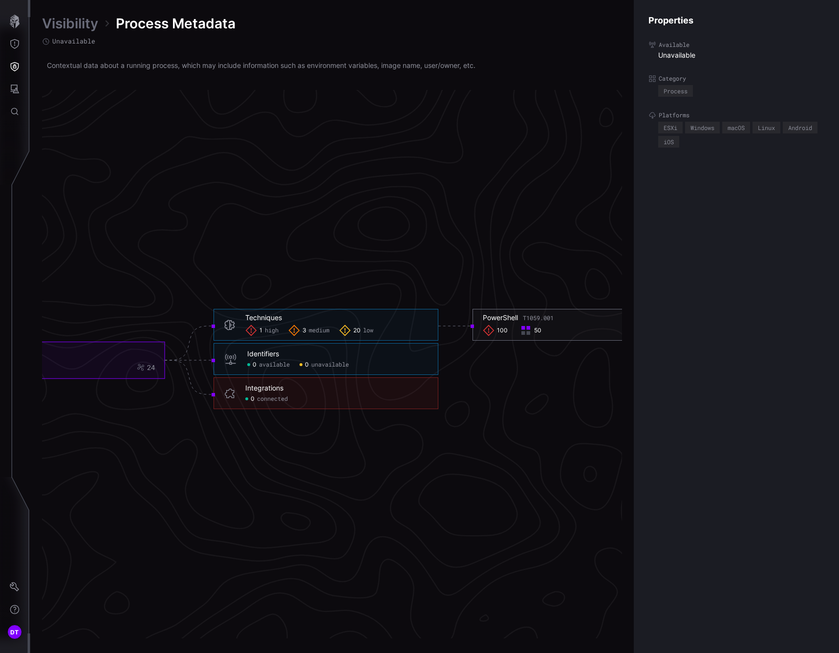
click at [504, 330] on span "100" at bounding box center [502, 331] width 11 height 8
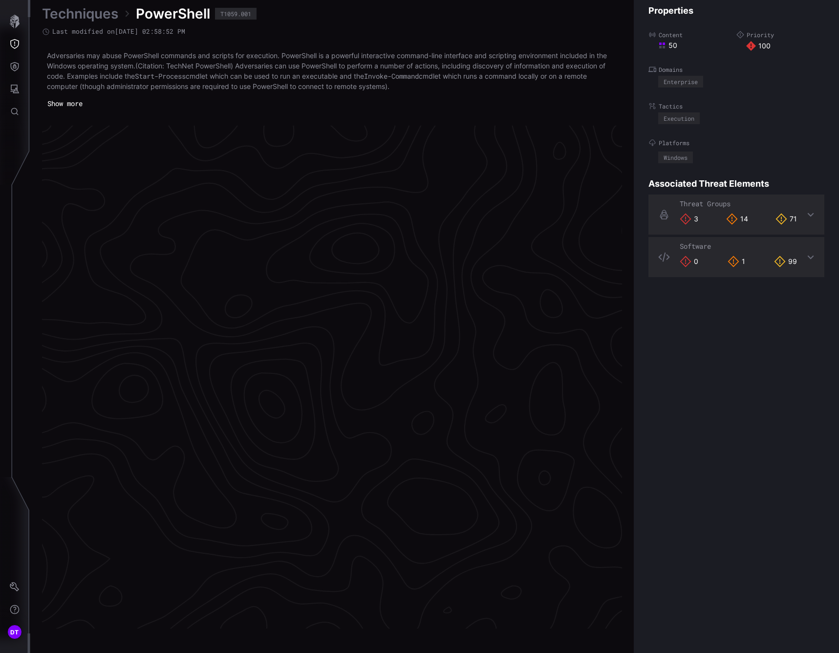
scroll to position [1951, 447]
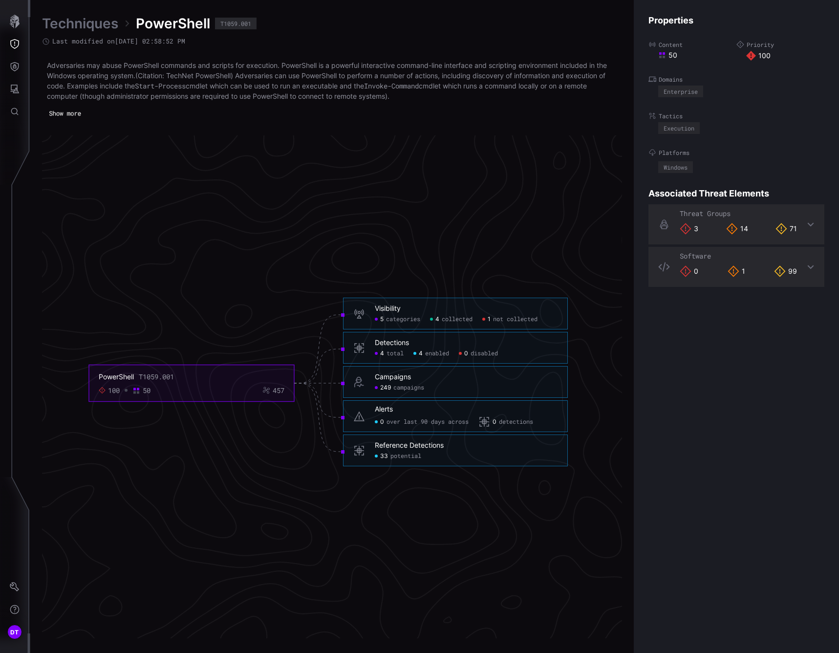
click at [59, 111] on button "Show more" at bounding box center [65, 114] width 42 height 14
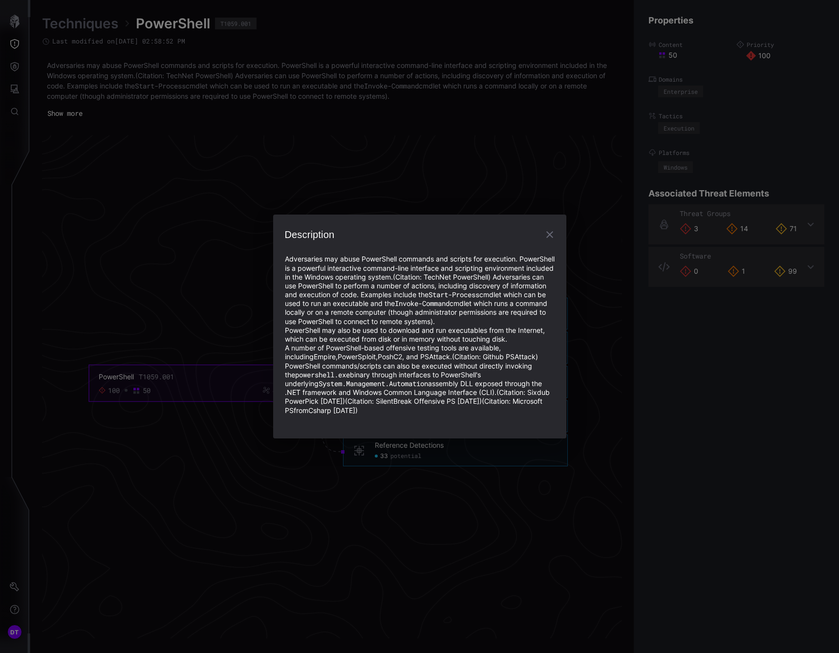
click at [546, 229] on icon "button" at bounding box center [550, 235] width 12 height 12
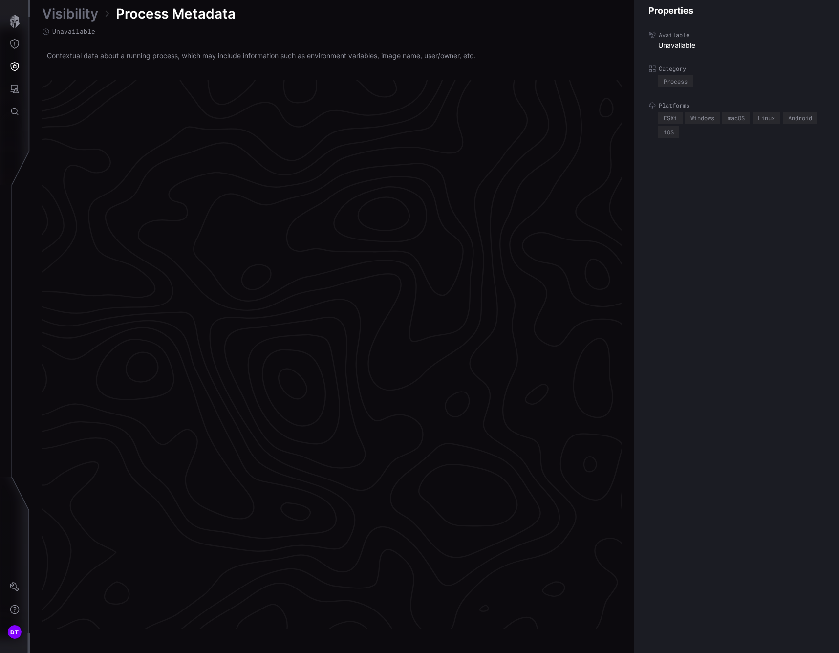
scroll to position [1929, 447]
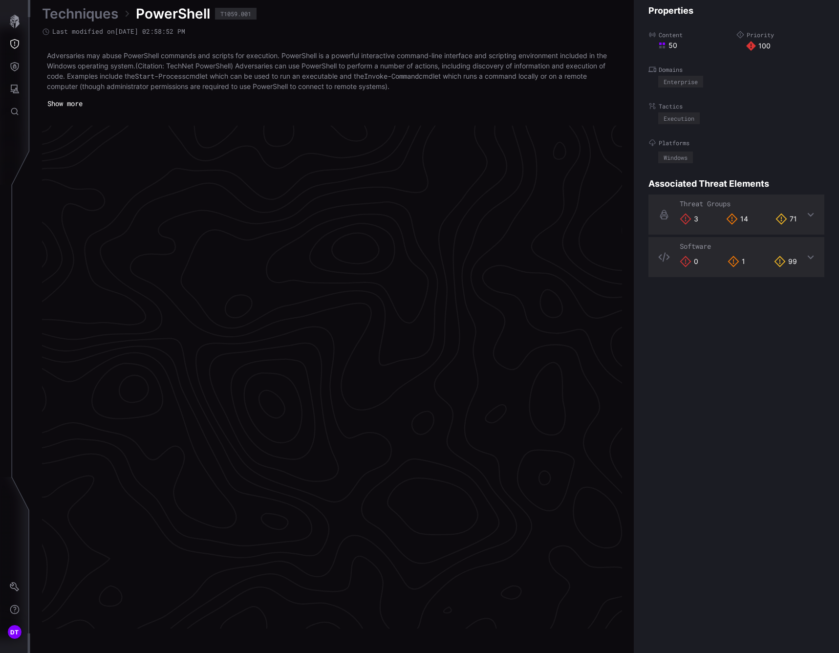
scroll to position [1951, 447]
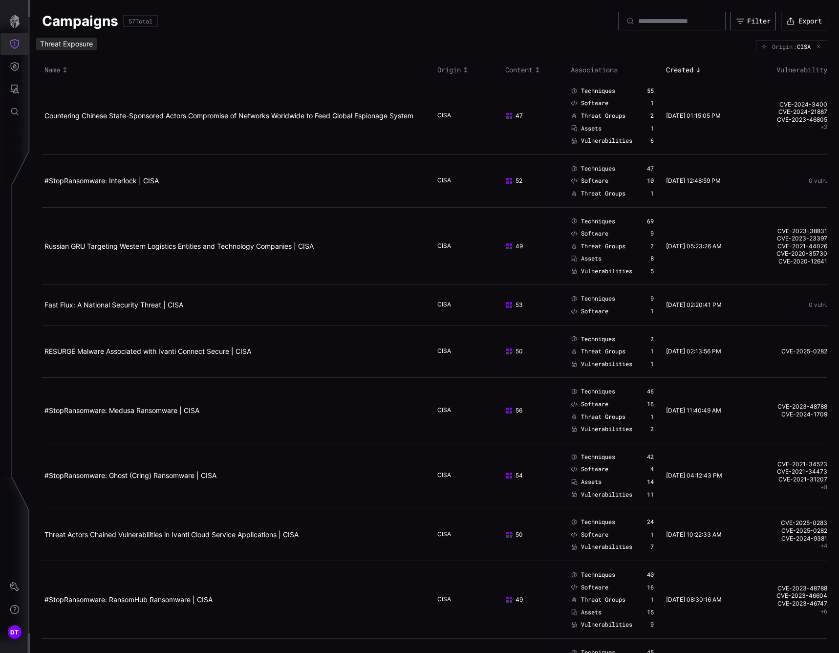
click at [16, 42] on icon "Threat Exposure" at bounding box center [15, 44] width 10 height 10
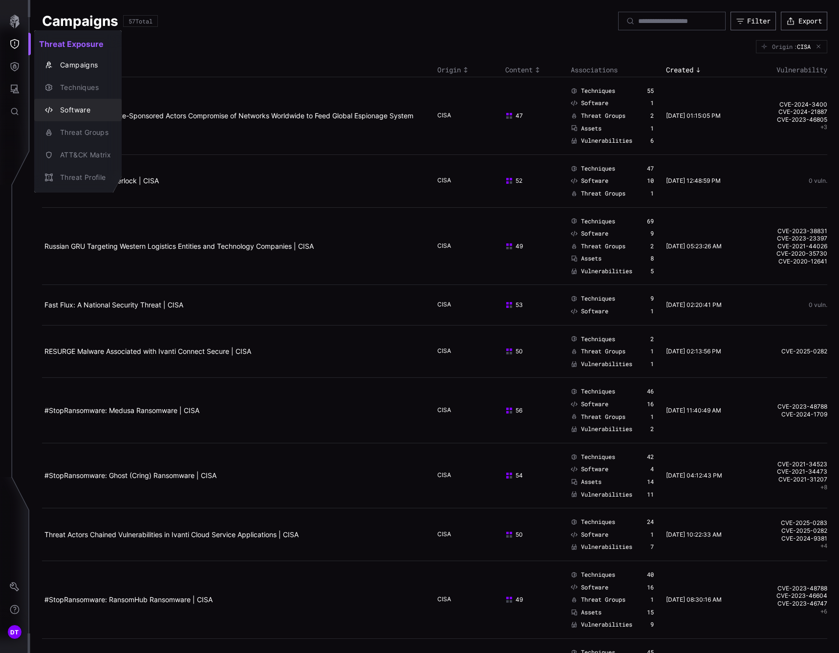
click at [65, 109] on div "Software" at bounding box center [83, 110] width 56 height 12
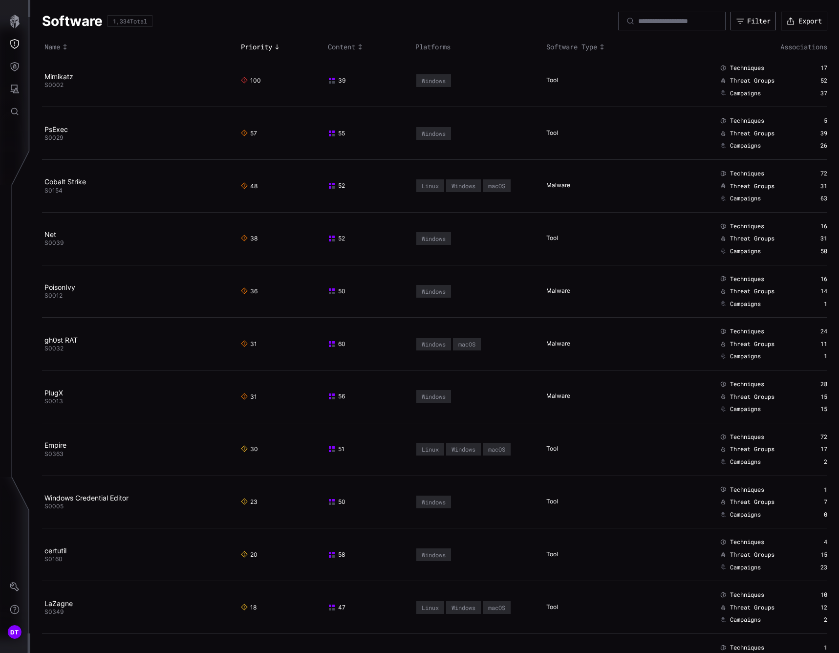
click at [51, 83] on span "S0002" at bounding box center [53, 84] width 19 height 7
click at [51, 77] on link "Mimikatz" at bounding box center [58, 76] width 29 height 8
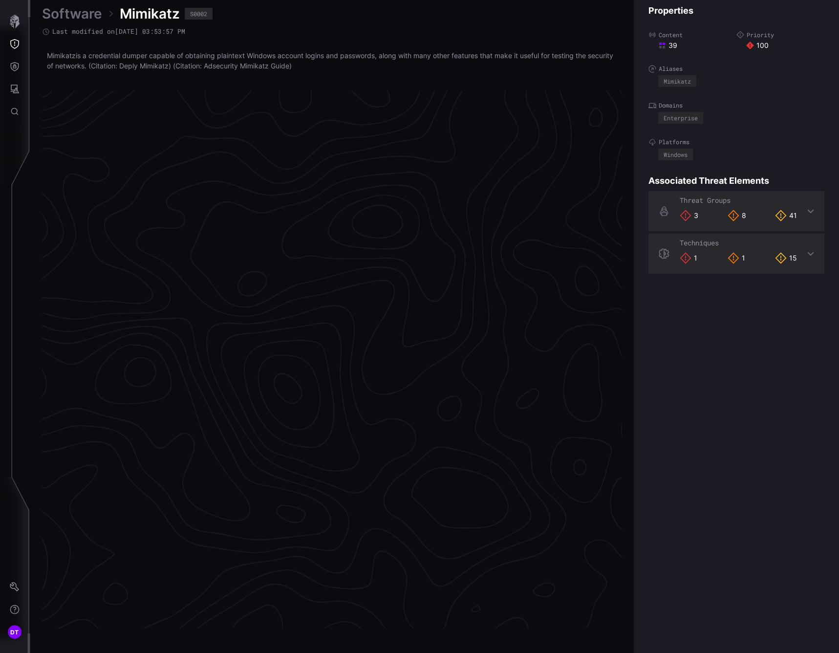
scroll to position [1934, 447]
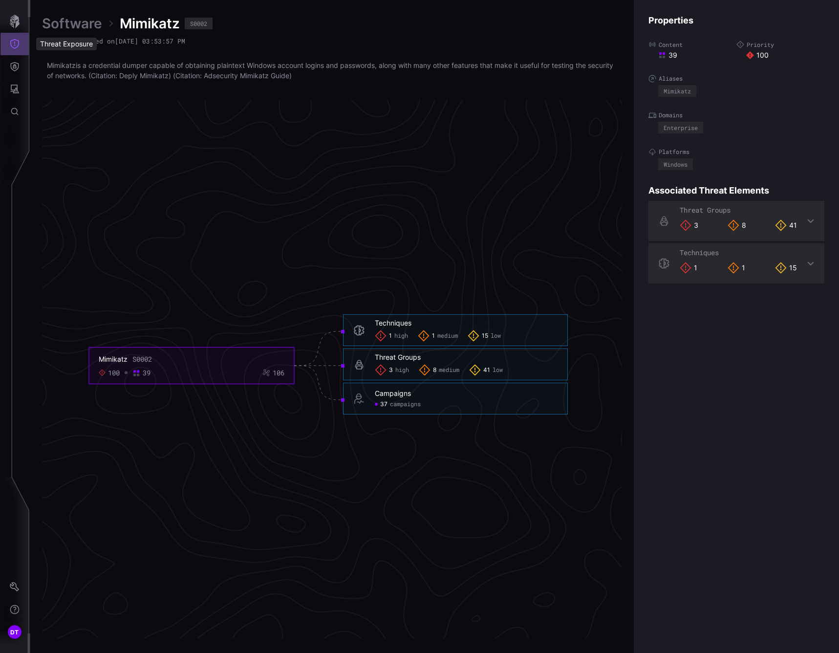
click at [13, 47] on icon "Threat Exposure" at bounding box center [14, 44] width 9 height 10
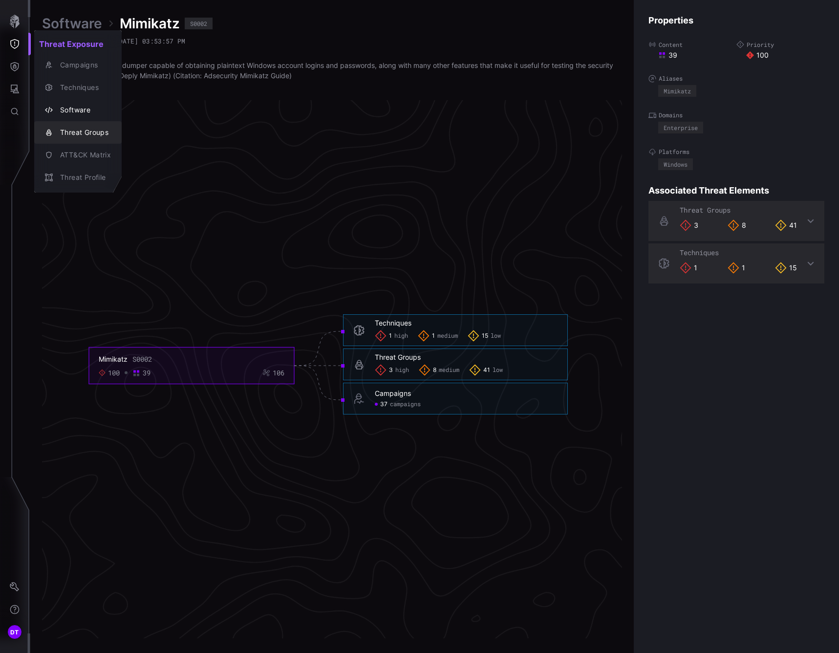
click at [73, 130] on div "Threat Groups" at bounding box center [83, 133] width 56 height 12
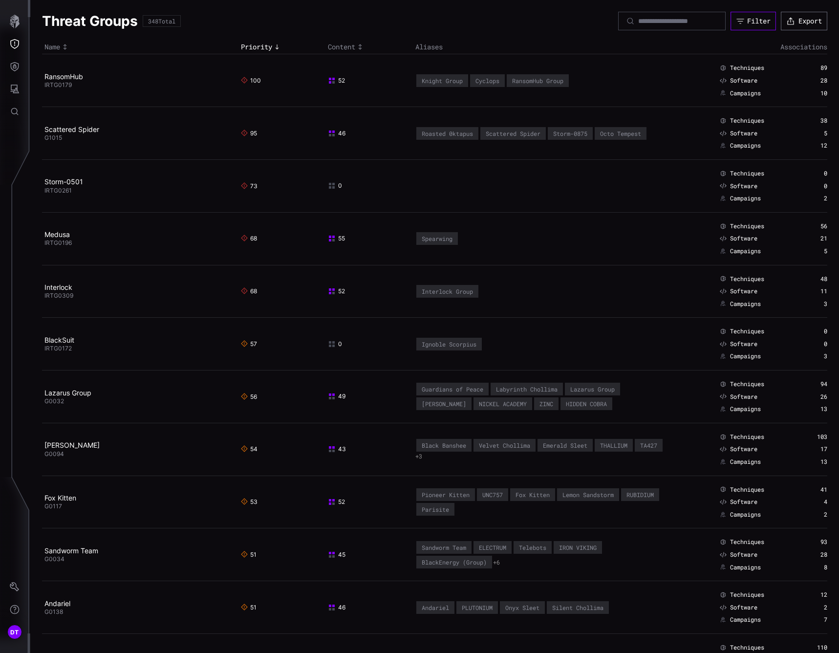
click at [747, 24] on div "Filter" at bounding box center [758, 21] width 23 height 9
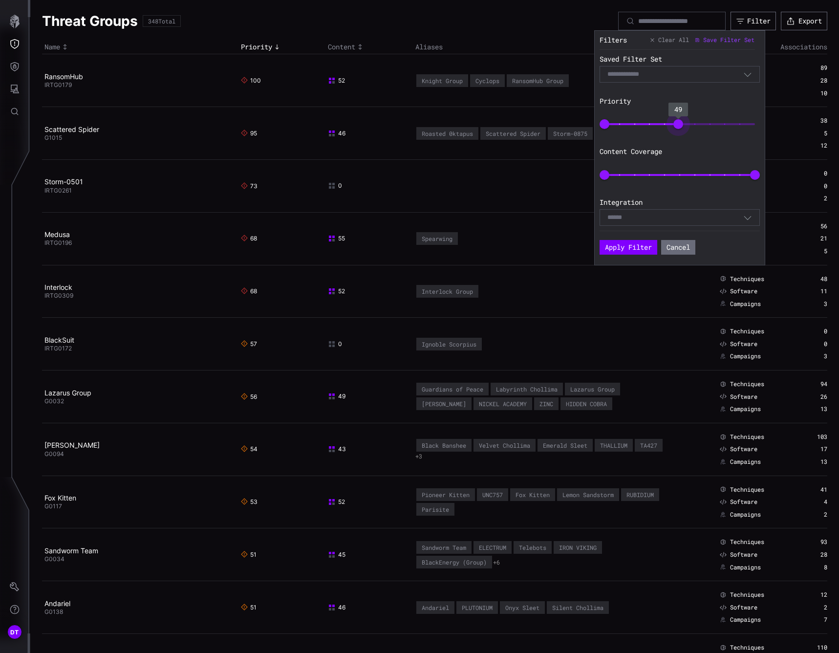
type input "**"
drag, startPoint x: 754, startPoint y: 129, endPoint x: 679, endPoint y: 134, distance: 75.0
click at [679, 134] on div "Saved Filter Set Select Filter Priority 0 50 Content Coverage 0 100 Integration…" at bounding box center [682, 140] width 165 height 181
click at [626, 246] on button "Apply Filter" at bounding box center [629, 247] width 58 height 15
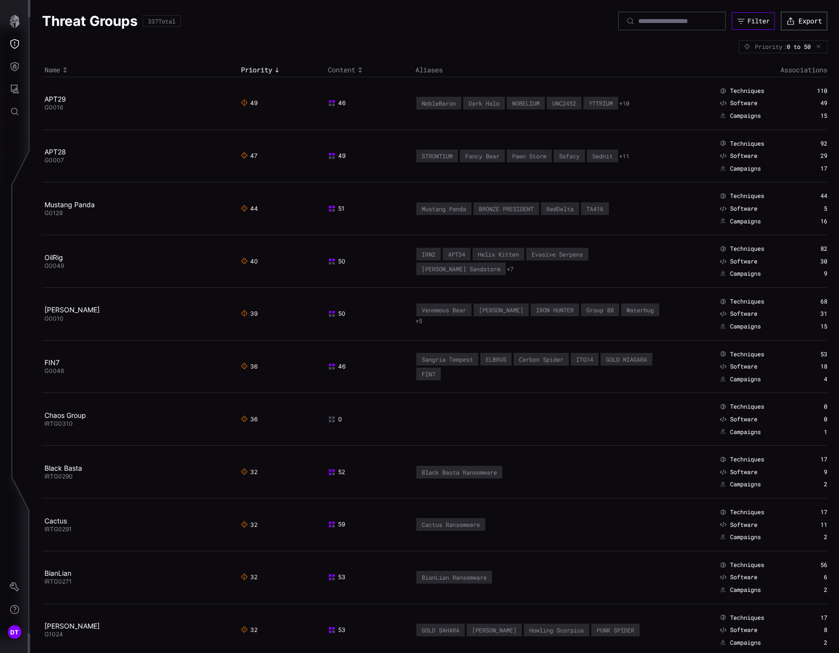
click at [748, 20] on div "Filter" at bounding box center [759, 21] width 22 height 8
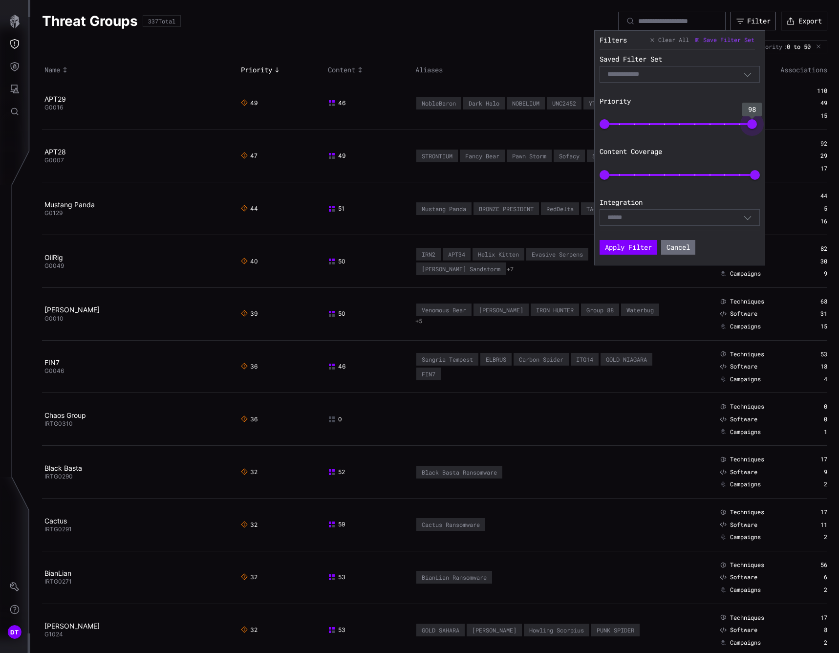
type input "***"
drag, startPoint x: 682, startPoint y: 126, endPoint x: 757, endPoint y: 129, distance: 75.3
click at [757, 129] on span "100" at bounding box center [755, 124] width 10 height 10
click at [629, 248] on button "Apply Filter" at bounding box center [629, 247] width 58 height 15
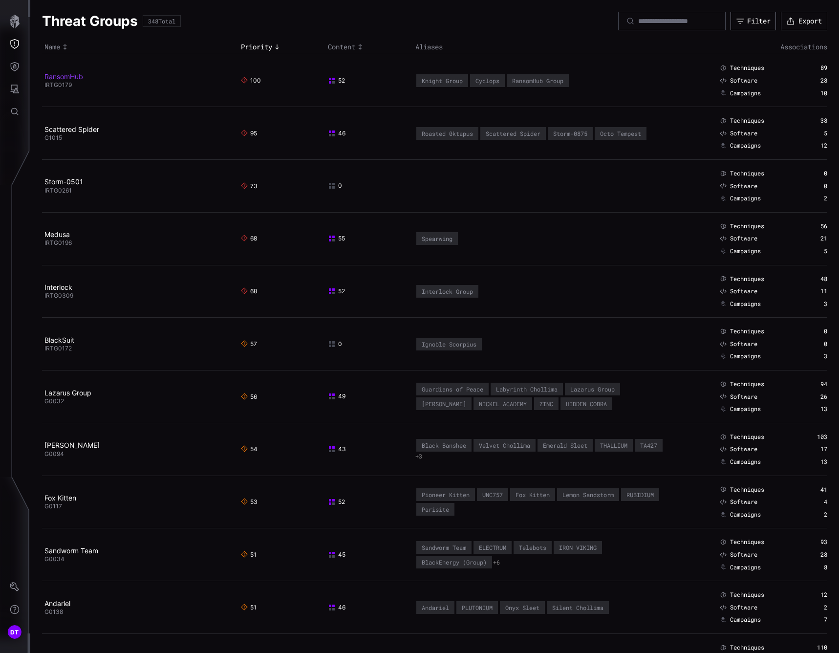
click at [64, 79] on link "RansomHub" at bounding box center [63, 76] width 39 height 8
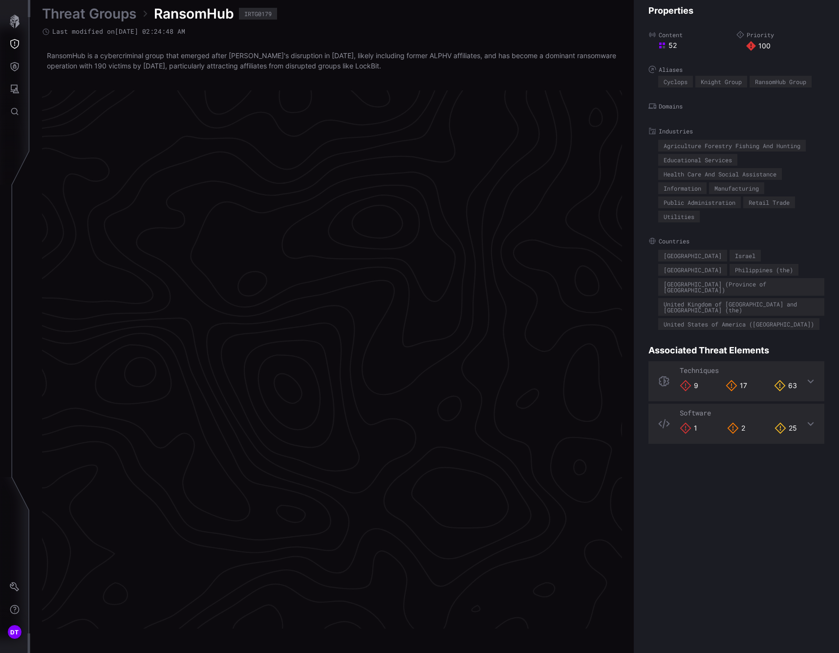
scroll to position [1934, 447]
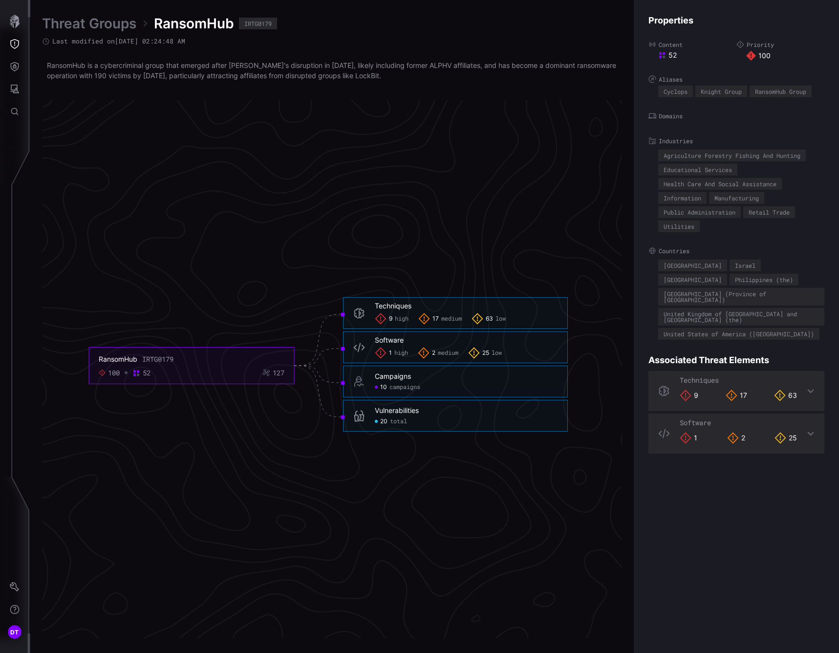
click at [395, 424] on span "total" at bounding box center [398, 422] width 17 height 8
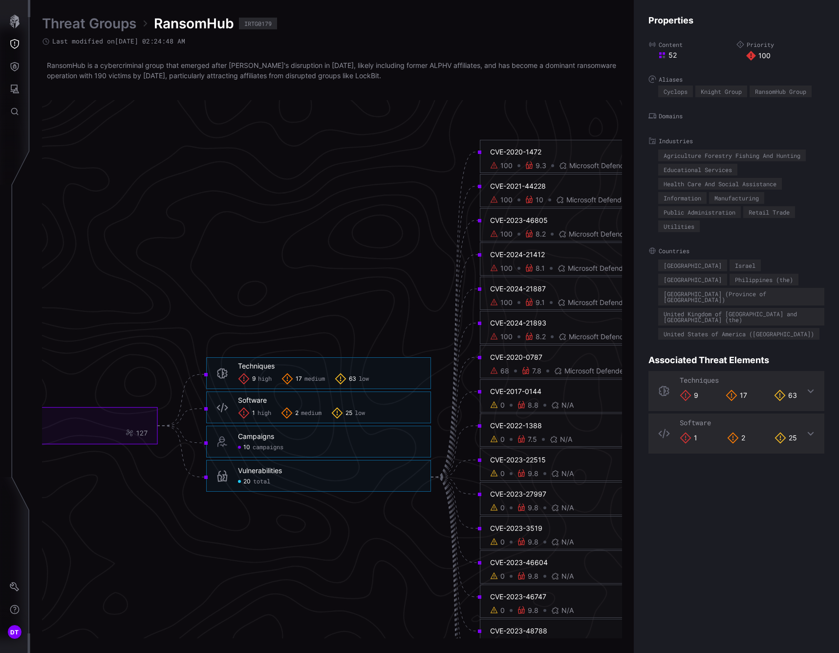
scroll to position [1836, 447]
